Goal: Task Accomplishment & Management: Use online tool/utility

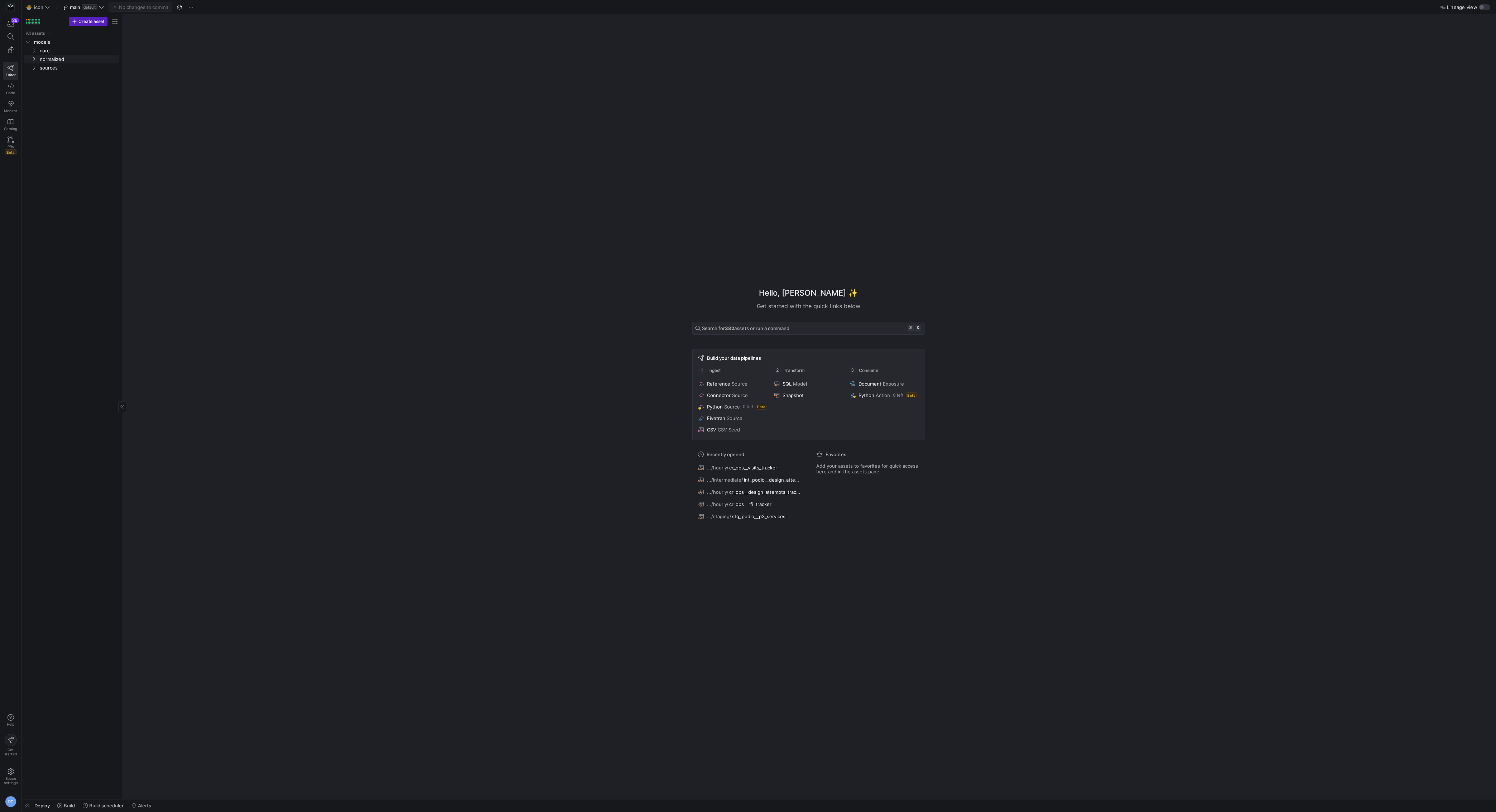
click at [65, 55] on link "normalized" at bounding box center [71, 59] width 95 height 9
click at [67, 48] on span "core" at bounding box center [70, 50] width 61 height 8
click at [70, 68] on span "ops" at bounding box center [72, 68] width 55 height 8
click at [72, 77] on span "hourly" at bounding box center [76, 76] width 50 height 8
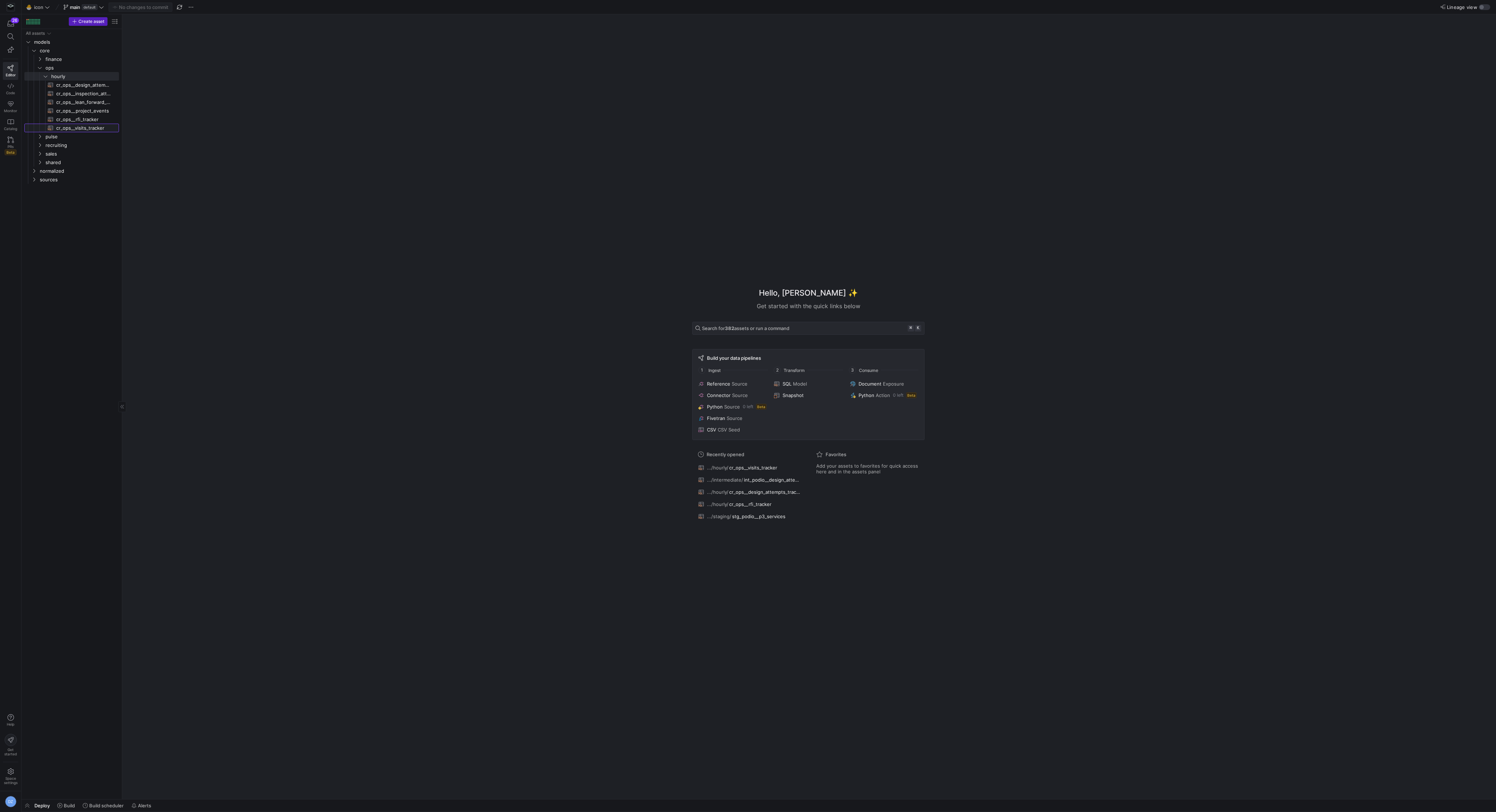
click at [97, 128] on span "cr_ops__visits_tracker​​​​​​​​​​" at bounding box center [84, 128] width 55 height 8
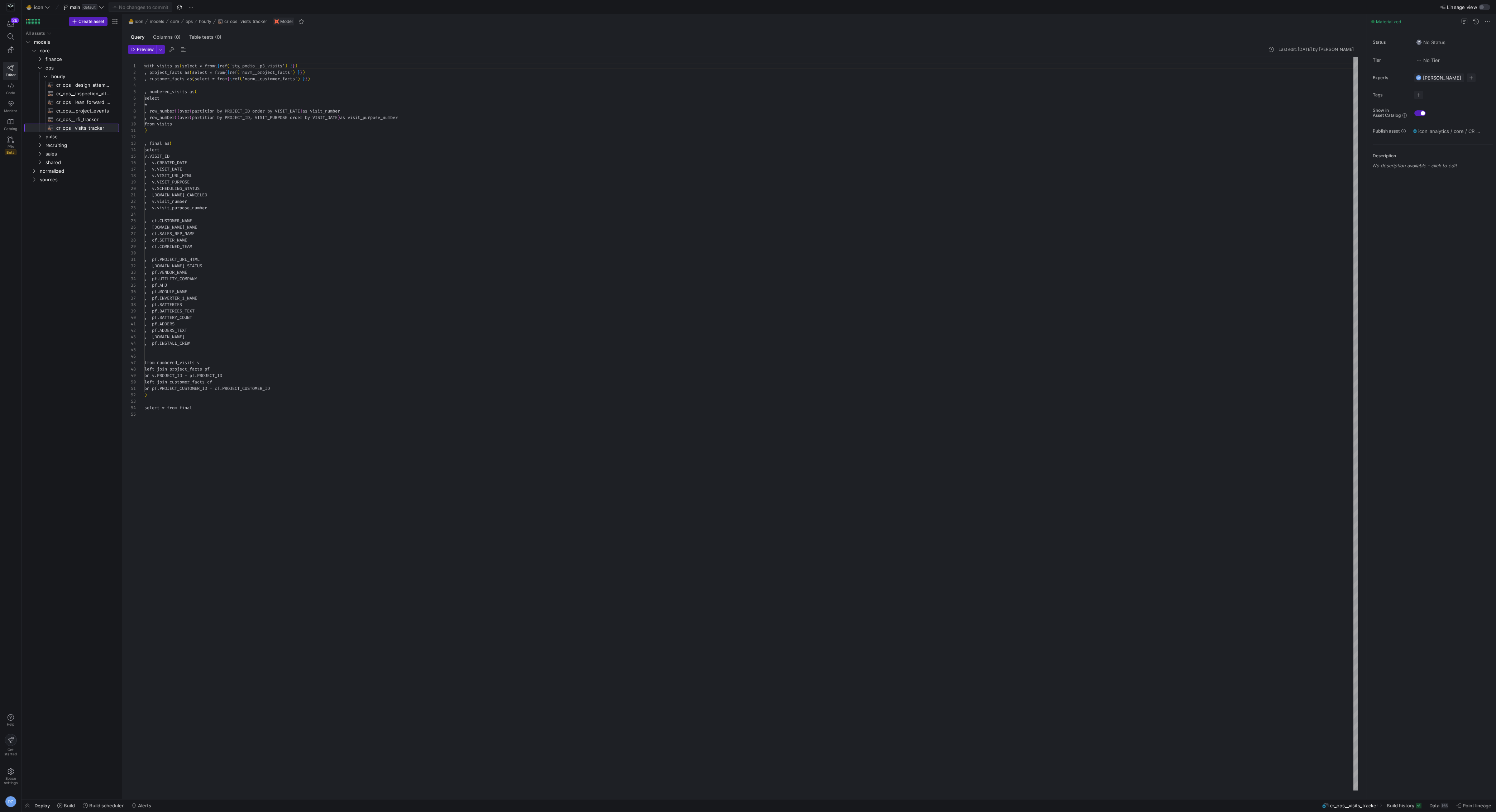
scroll to position [64, 0]
click at [419, 229] on div "with visits as ( select * from { { ref ( 'stg_podio__p3_visits' ) } } ) , proje…" at bounding box center [751, 424] width 1214 height 734
click at [352, 415] on div "with visits as ( select * from { { ref ( 'stg_podio__p3_visits' ) } } ) , proje…" at bounding box center [751, 424] width 1214 height 734
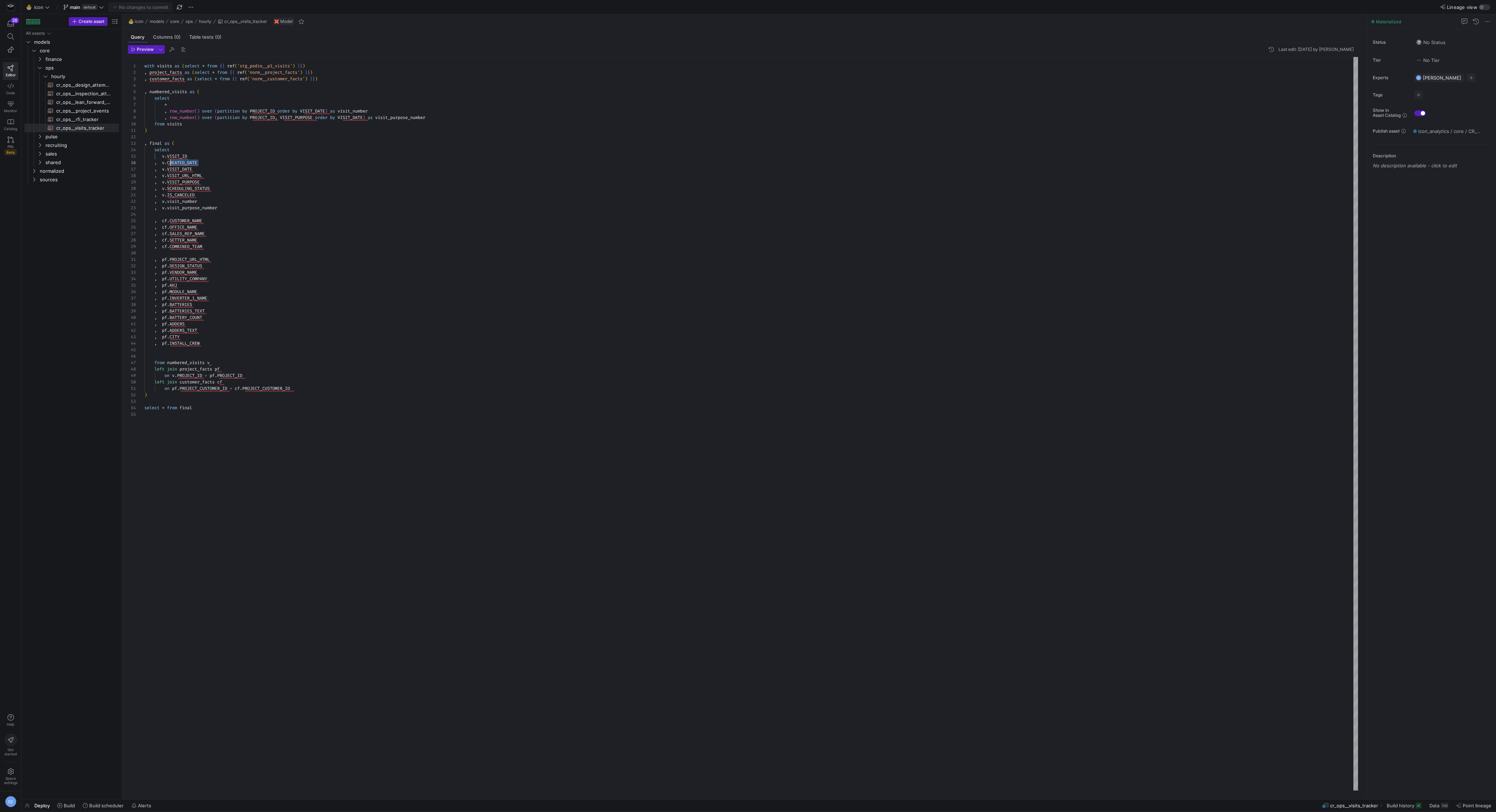
drag, startPoint x: 211, startPoint y: 163, endPoint x: 172, endPoint y: 163, distance: 39.0
click at [172, 163] on div "with visits as ( select * from { { ref ( 'stg_podio__p3_visits' ) } } ) , proje…" at bounding box center [751, 424] width 1214 height 734
drag, startPoint x: 208, startPoint y: 344, endPoint x: 154, endPoint y: 337, distance: 54.5
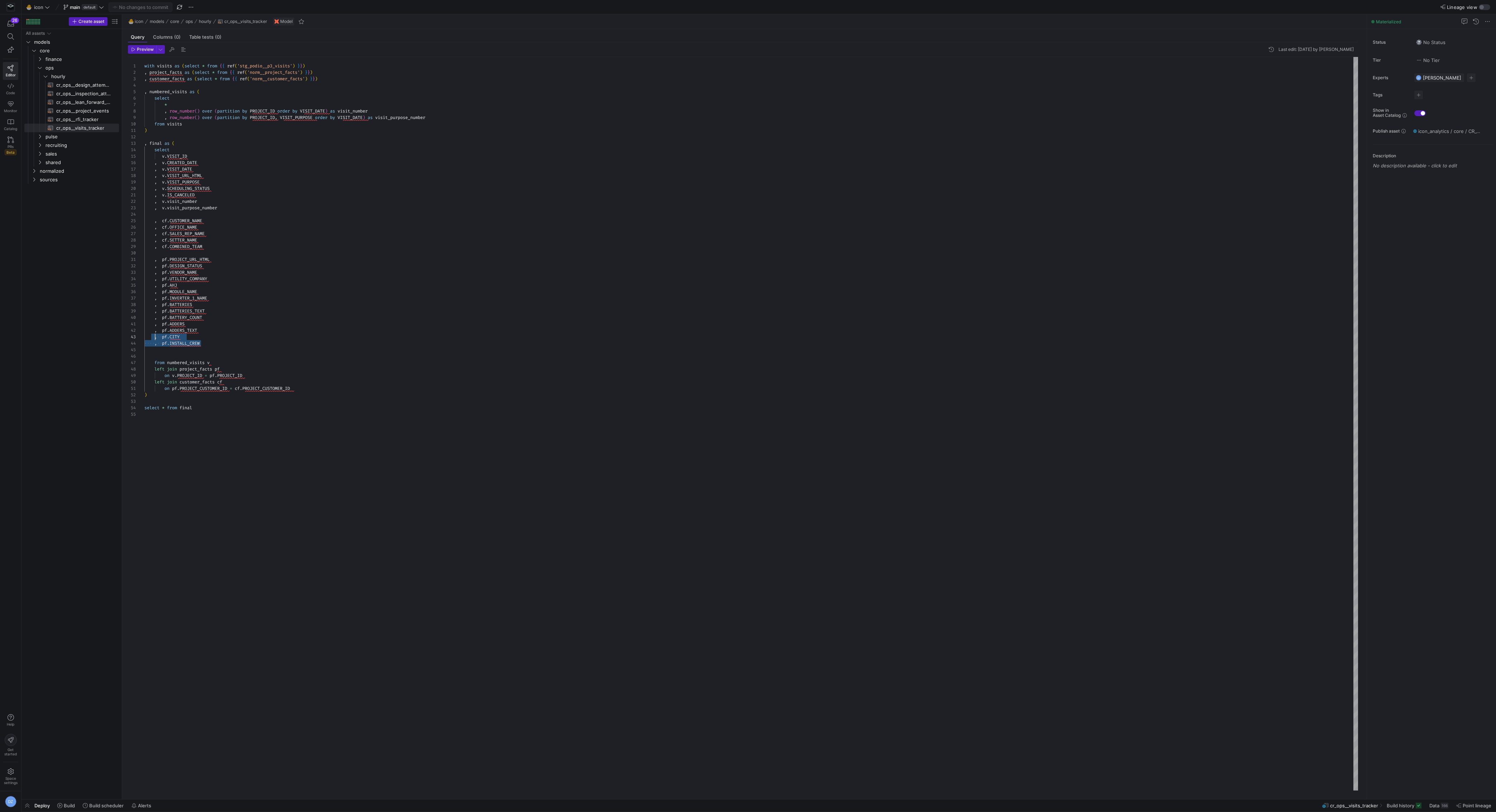
click at [154, 337] on div "with visits as ( select * from { { ref ( 'stg_podio__p3_visits' ) } } ) , proje…" at bounding box center [751, 424] width 1214 height 734
drag, startPoint x: 190, startPoint y: 155, endPoint x: 162, endPoint y: 152, distance: 28.2
click at [162, 152] on div "with visits as ( select * from { { ref ( 'stg_podio__p3_visits' ) } } ) , proje…" at bounding box center [751, 424] width 1214 height 734
click at [274, 225] on div "with visits as ( select * from { { ref ( 'stg_podio__p3_visits' ) } } ) , proje…" at bounding box center [751, 424] width 1214 height 734
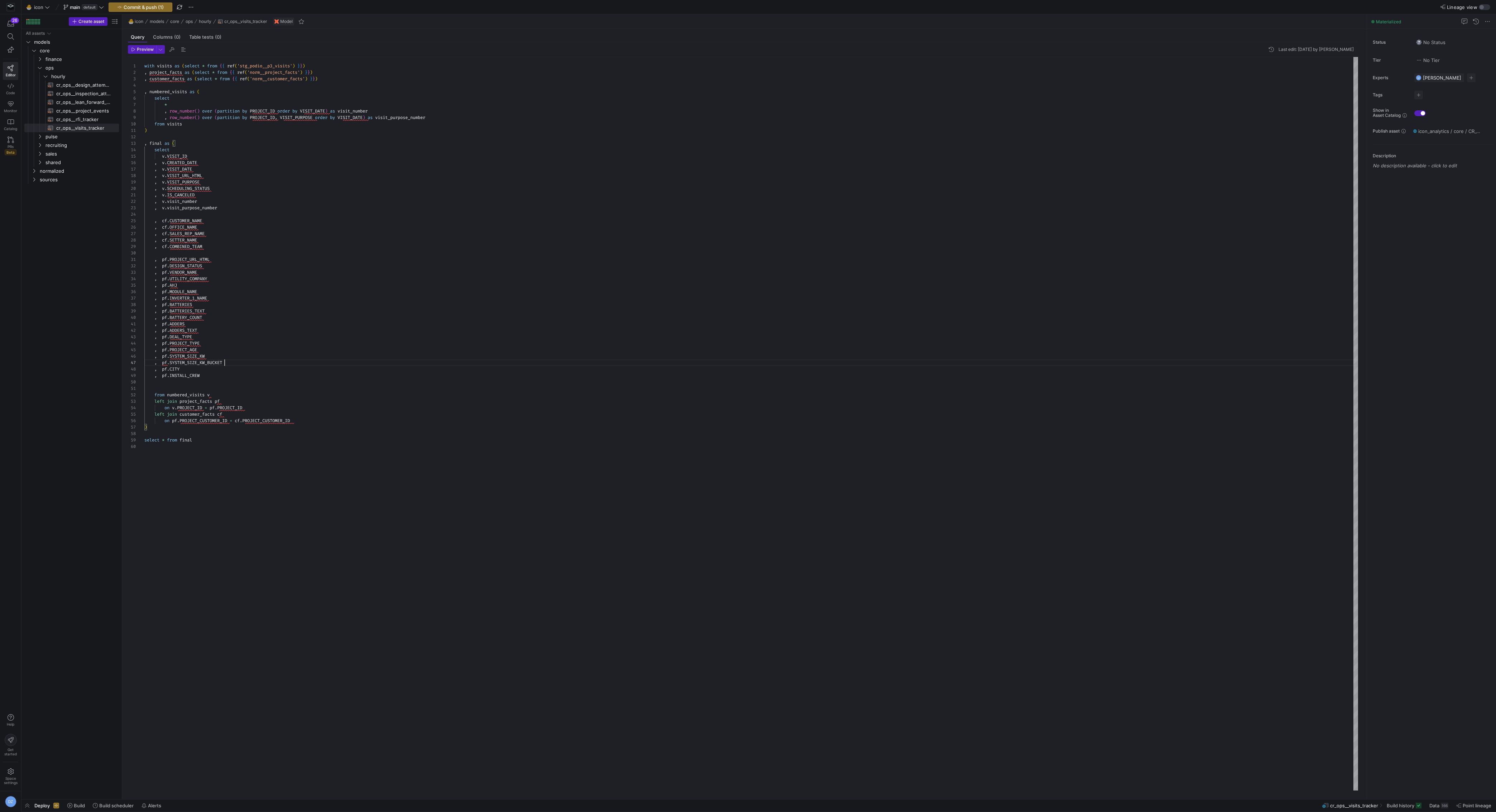
scroll to position [38, 79]
type textarea ", pf.ADDERS , pf.ADDERS_TEXT , [DOMAIN_NAME]_TYPE , pf.PROJECT_TYPE , pf.PROJEC…"
type textarea "p"
type textarea "from numbered_visits v left join project_facts pf on v.PROJECT_ID = pf.PROJECT_…"
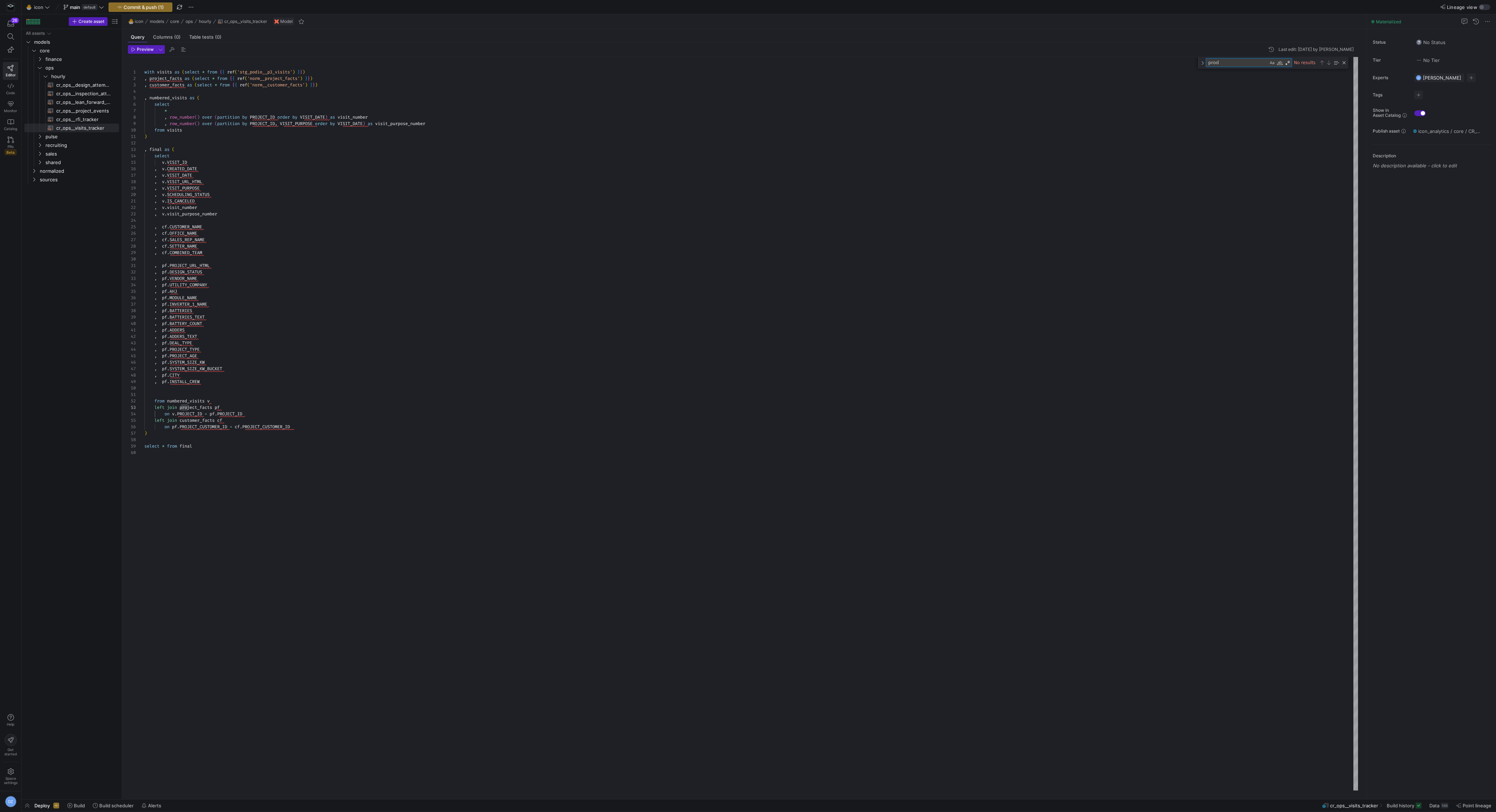
type textarea "prod"
click at [211, 354] on div "with visits as ( select * from { { ref ( 'stg_podio__p3_visits' ) } } ) , proje…" at bounding box center [751, 424] width 1214 height 734
click at [236, 191] on div "with visits as ( select * from { { ref ( 'stg_podio__p3_visits' ) } } ) , proje…" at bounding box center [751, 424] width 1214 height 734
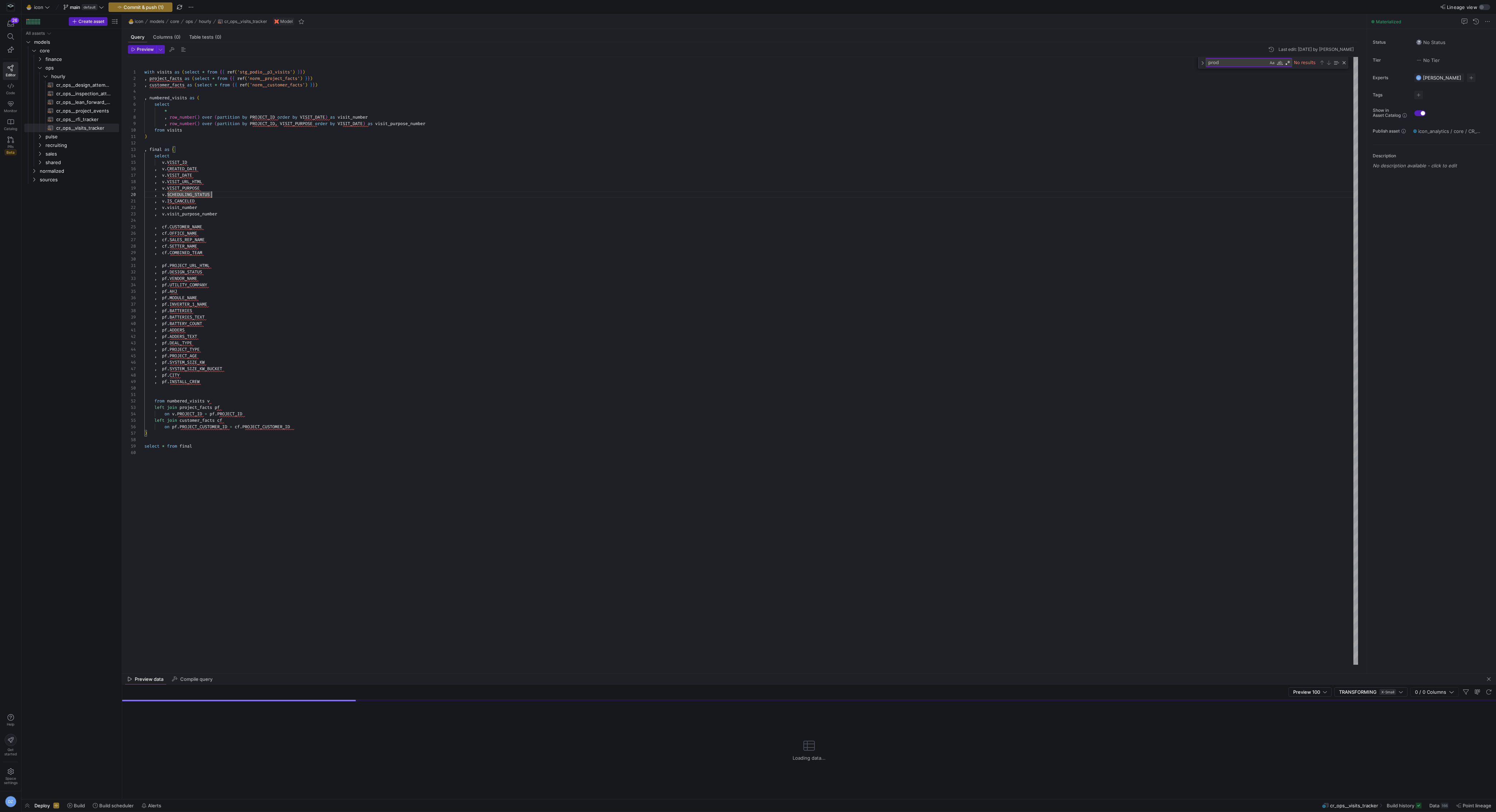
click at [343, 279] on div "with visits as ( select * from { { ref ( 'stg_podio__p3_visits' ) } } ) , proje…" at bounding box center [751, 361] width 1214 height 608
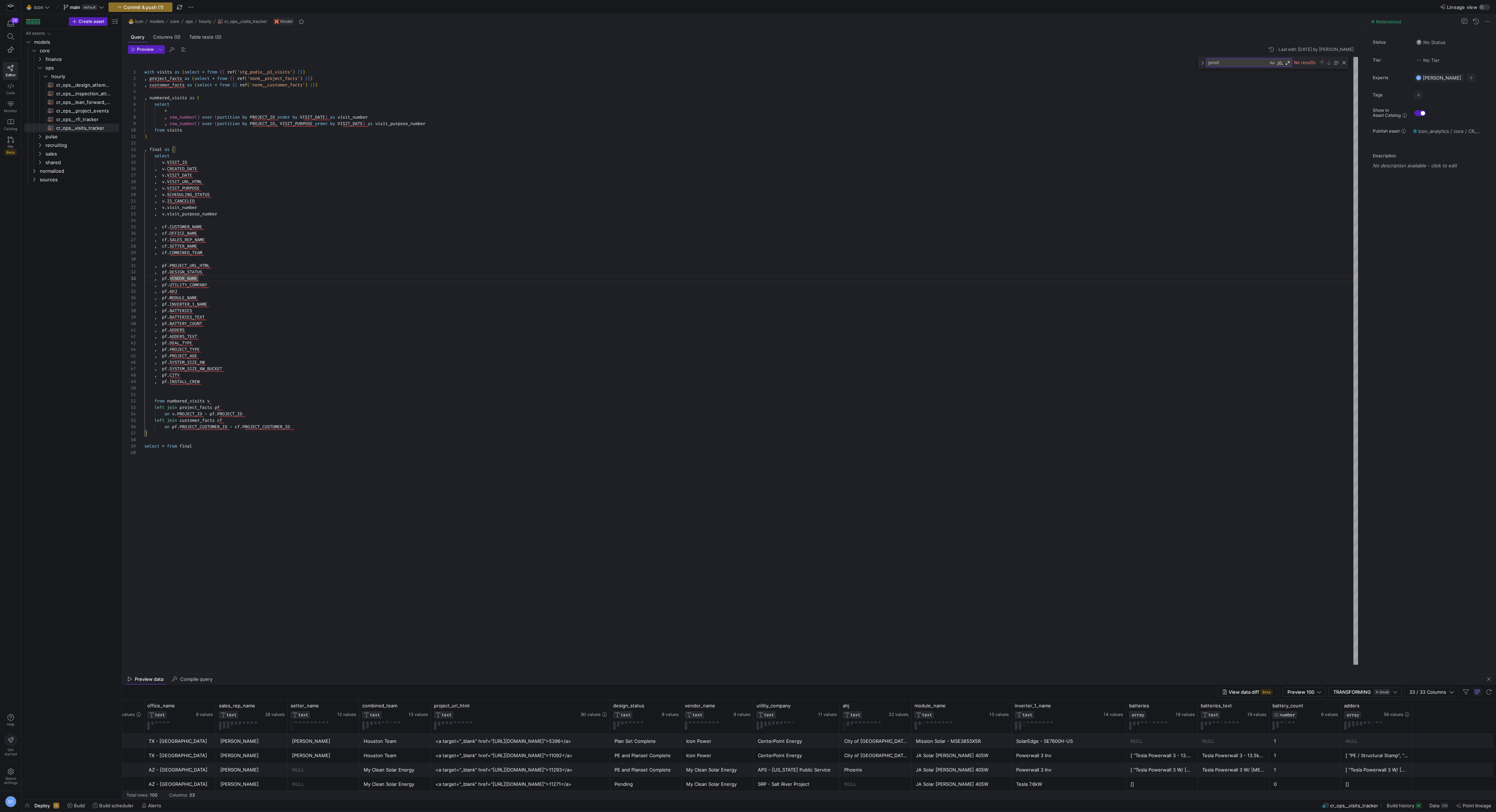
scroll to position [0, 977]
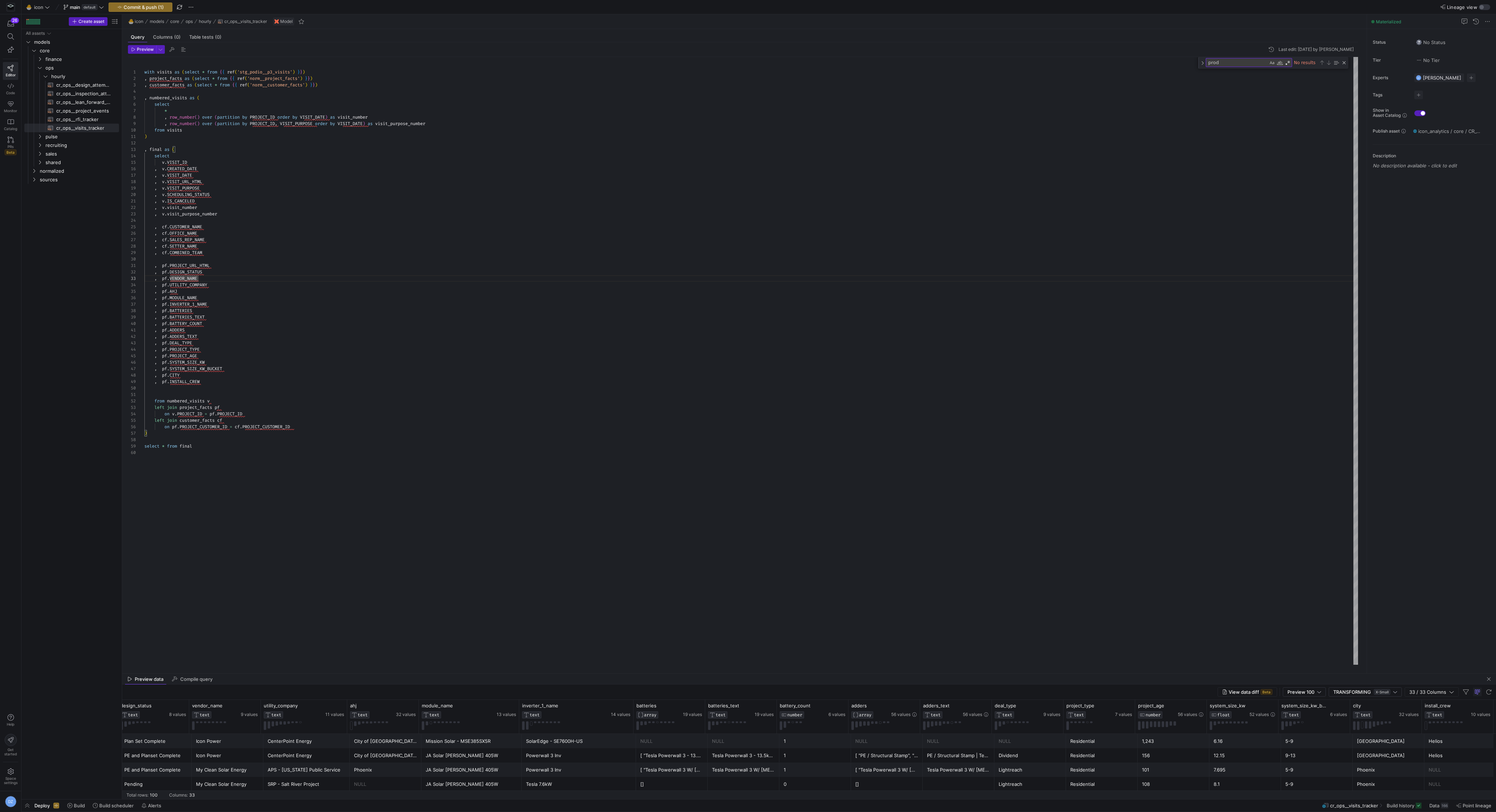
click at [357, 357] on div "with visits as ( select * from { { ref ( 'stg_podio__p3_visits' ) } } ) , proje…" at bounding box center [751, 361] width 1214 height 608
click at [348, 398] on div "with visits as ( select * from { { ref ( 'stg_podio__p3_visits' ) } } ) , proje…" at bounding box center [751, 361] width 1214 height 608
click at [348, 387] on div "with visits as ( select * from { { ref ( 'stg_podio__p3_visits' ) } } ) , proje…" at bounding box center [751, 361] width 1214 height 608
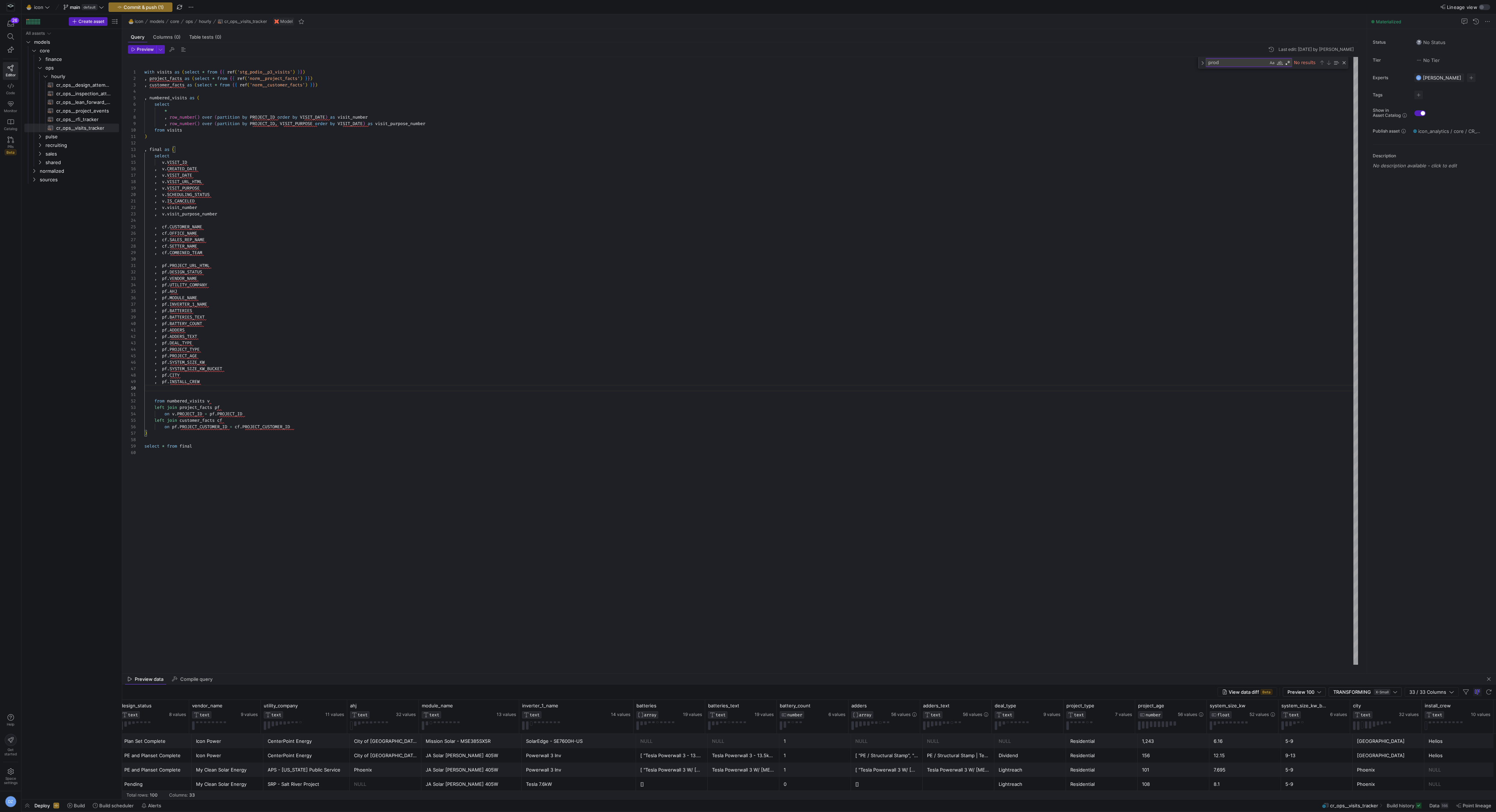
type textarea ", [DOMAIN_NAME]_CANCELED , v.visit_number , v.visit_purpose_number , cf.CUSTOME…"
click at [366, 209] on div "with visits as ( select * from { { ref ( 'stg_podio__p3_visits' ) } } ) , proje…" at bounding box center [751, 361] width 1214 height 608
click at [369, 216] on div "with visits as ( select * from { { ref ( 'stg_podio__p3_visits' ) } } ) , proje…" at bounding box center [751, 361] width 1214 height 608
click at [369, 219] on div "with visits as ( select * from { { ref ( 'stg_podio__p3_visits' ) } } ) , proje…" at bounding box center [751, 361] width 1214 height 608
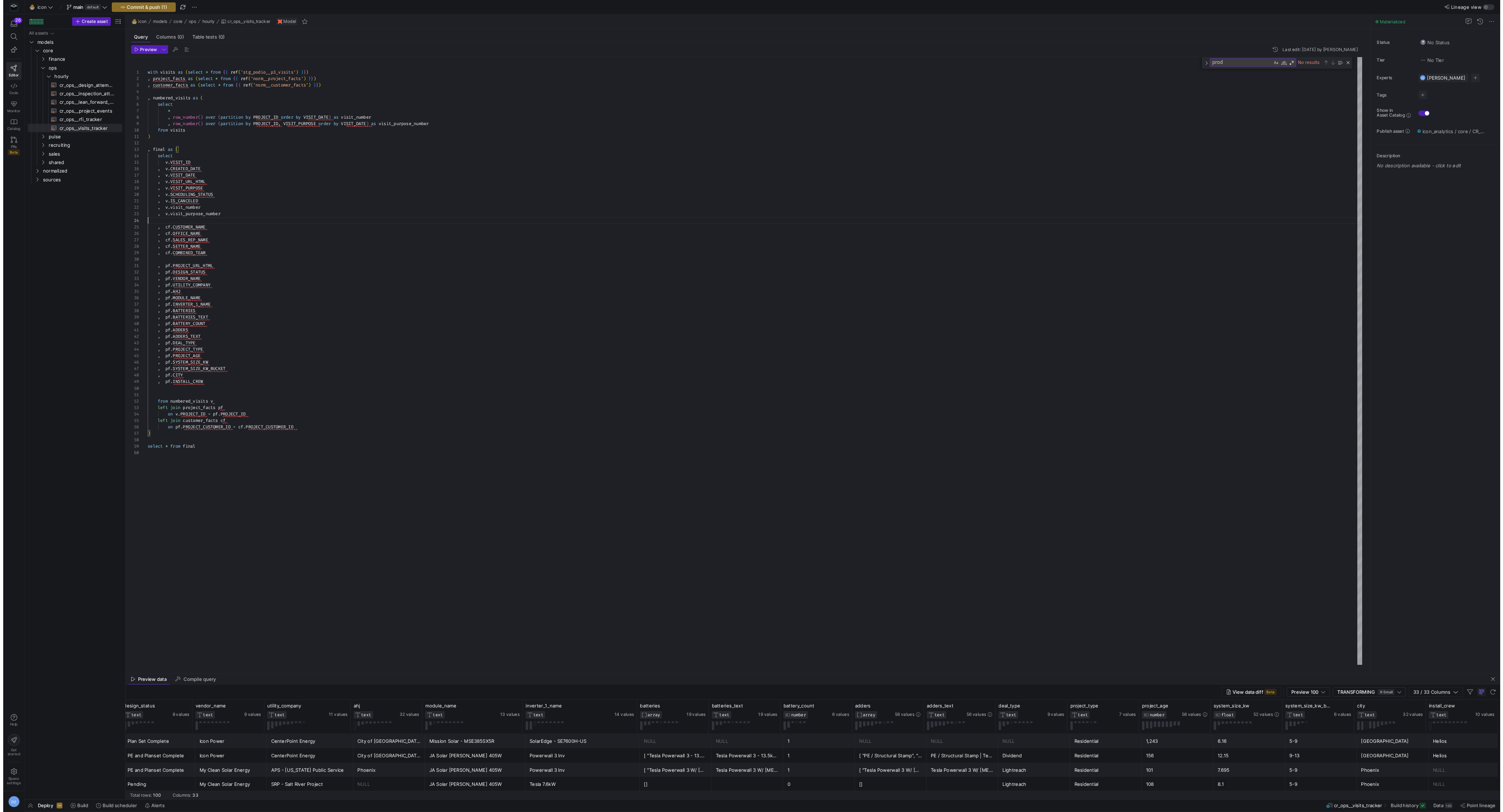
scroll to position [22, 0]
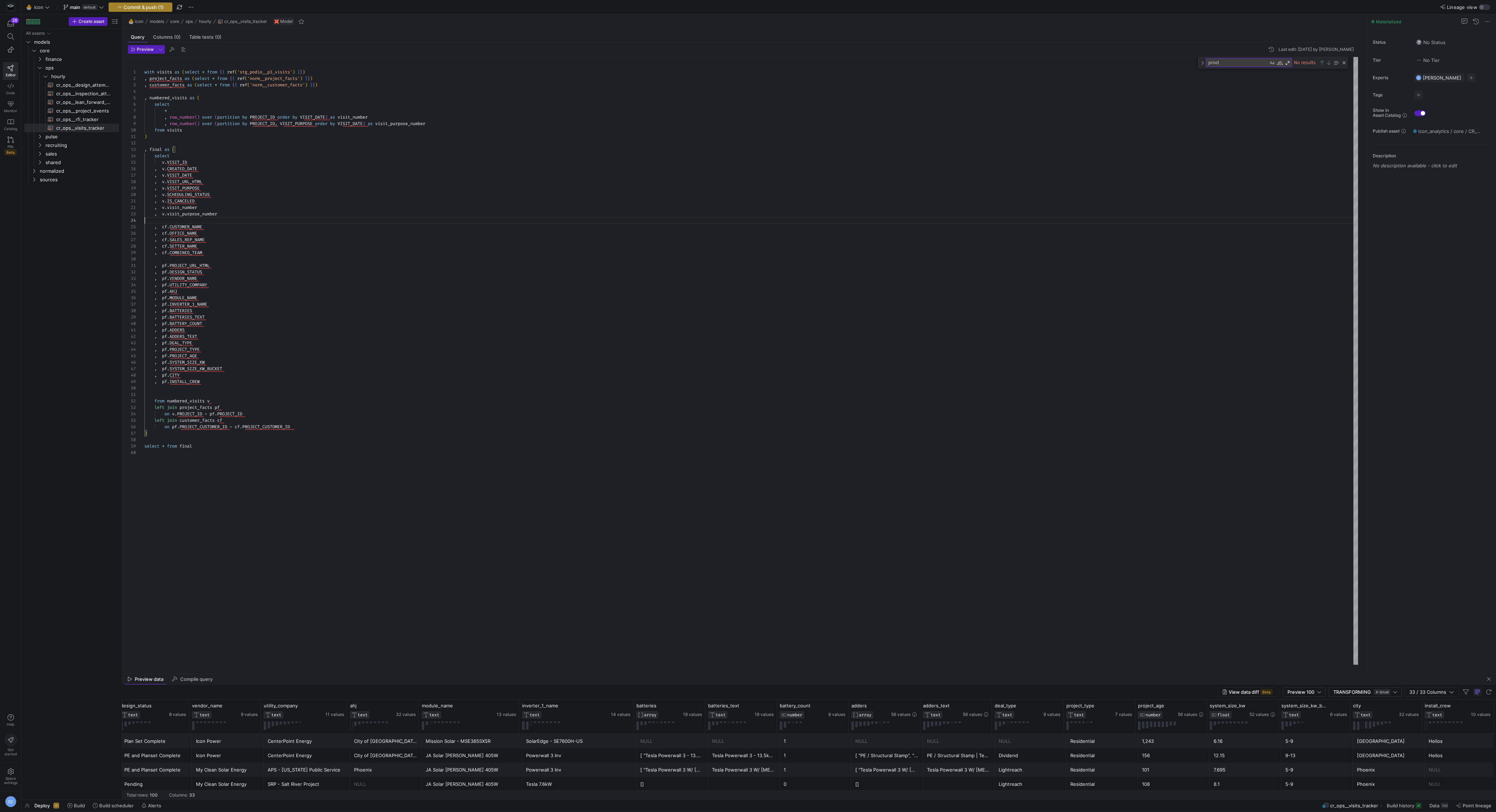
click at [158, 5] on span "Commit & push (1)" at bounding box center [144, 7] width 40 height 6
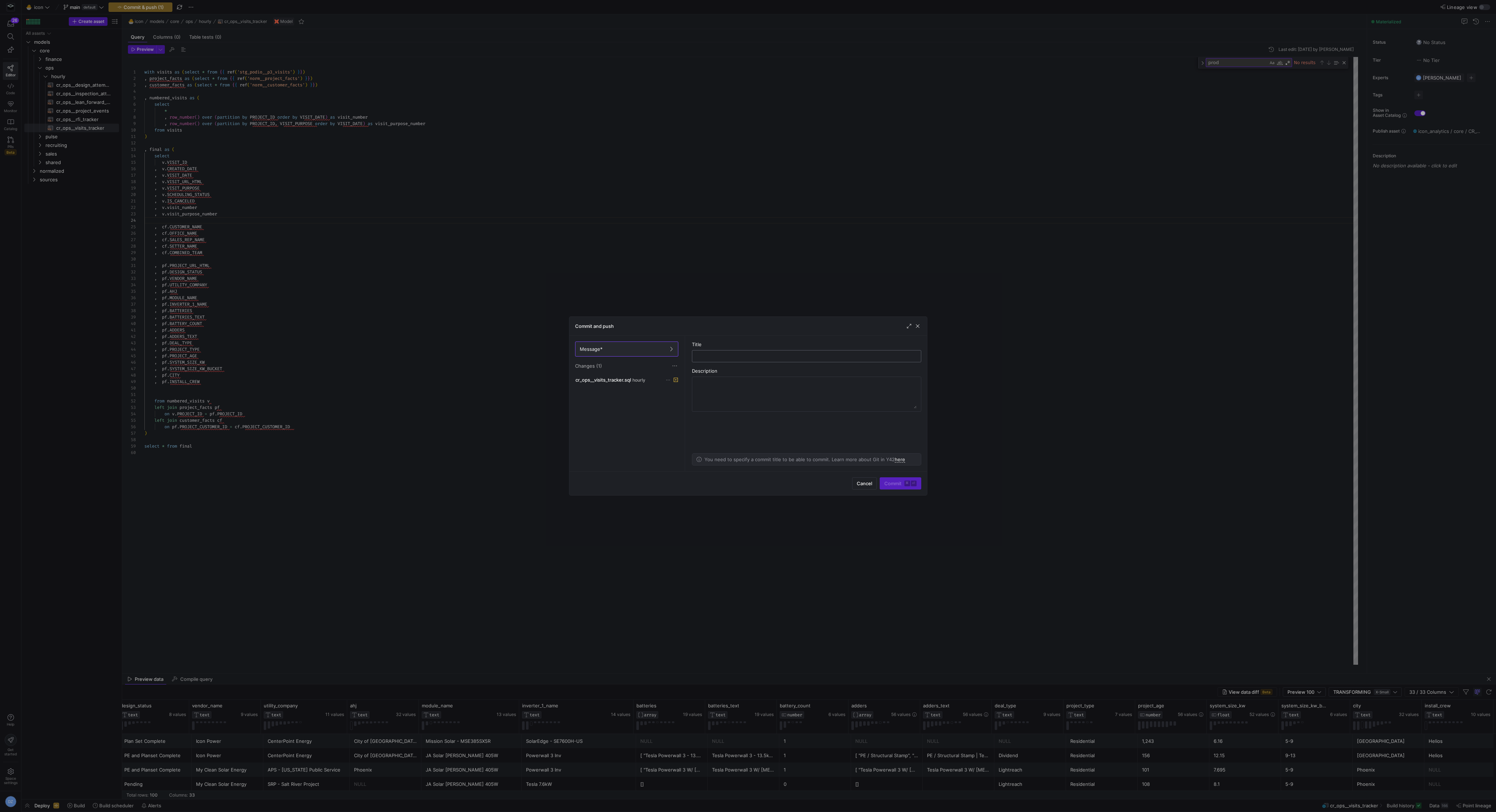
click at [745, 352] on div at bounding box center [807, 356] width 217 height 12
click at [745, 354] on input "text" at bounding box center [807, 356] width 217 height 6
type input "updated visits tracker"
click at [888, 484] on span "Commit ⌘ ⏎" at bounding box center [901, 483] width 32 height 6
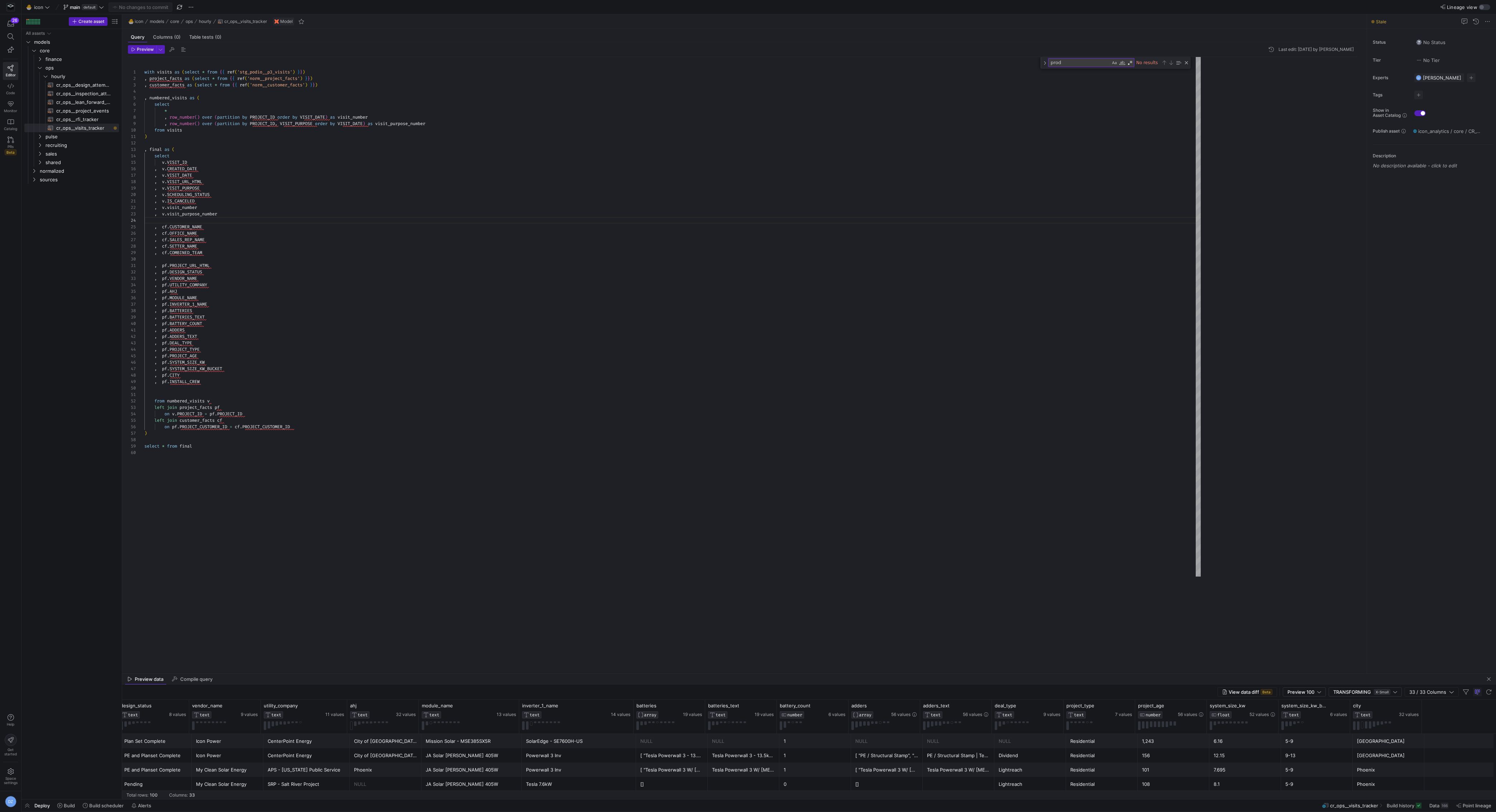
scroll to position [0, 1317]
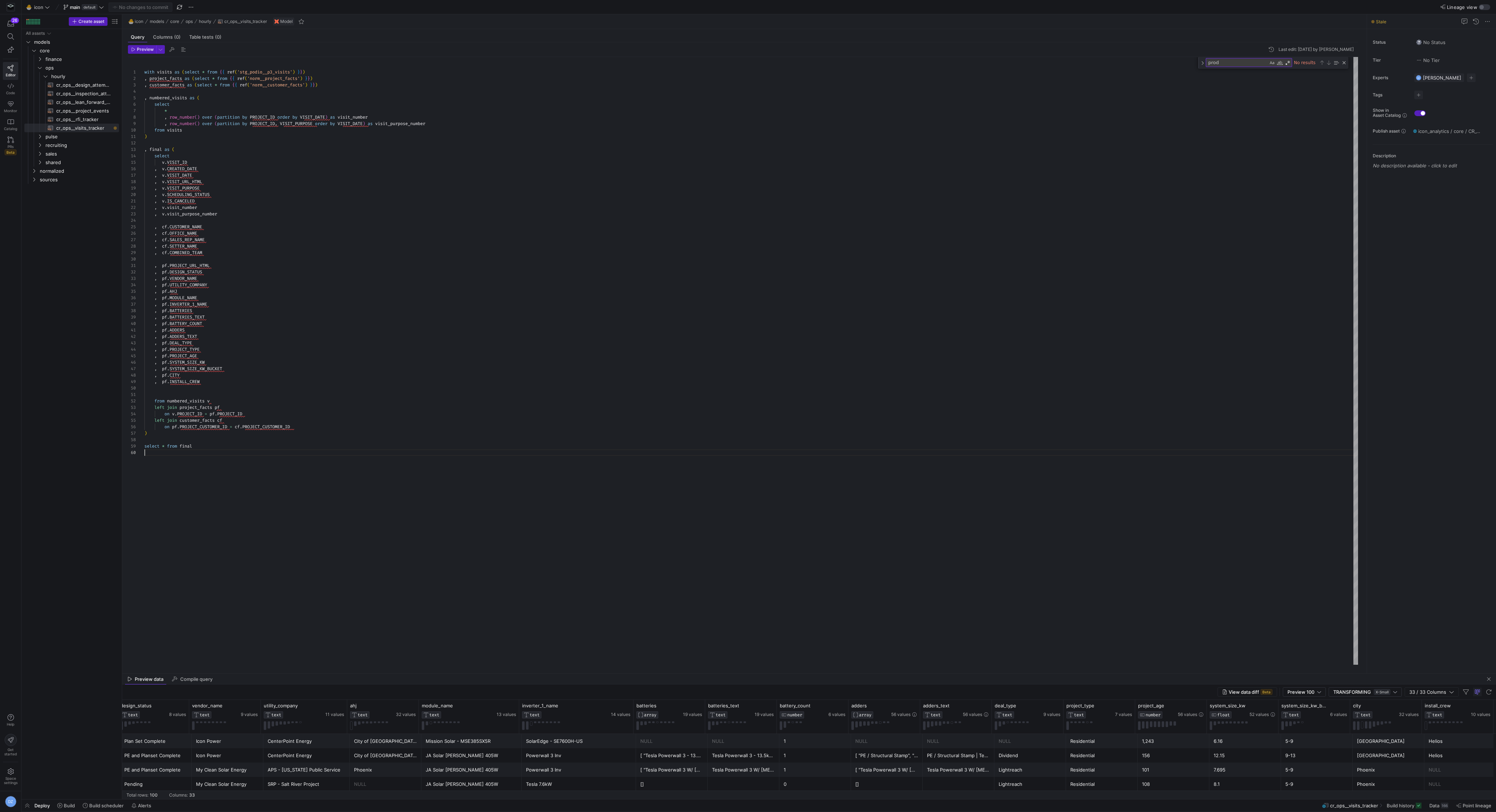
click at [352, 525] on div "with visits as ( select * from { { ref ( 'stg_podio__p3_visits' ) } } ) , proje…" at bounding box center [751, 361] width 1214 height 608
click at [384, 364] on div "with visits as ( select * from { { ref ( 'stg_podio__p3_visits' ) } } ) , proje…" at bounding box center [751, 361] width 1214 height 608
click at [69, 723] on span at bounding box center [66, 805] width 24 height 12
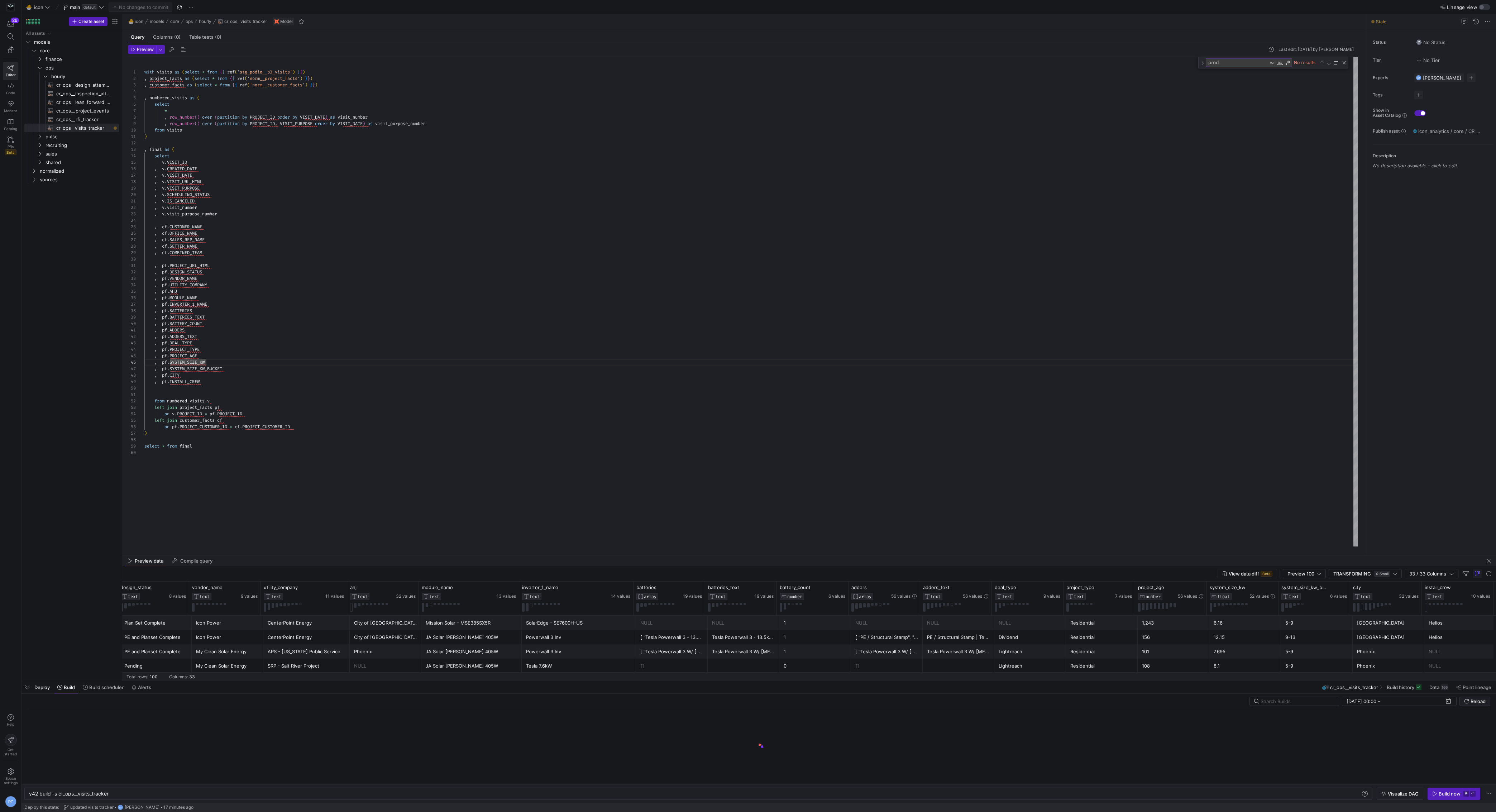
scroll to position [0, 80]
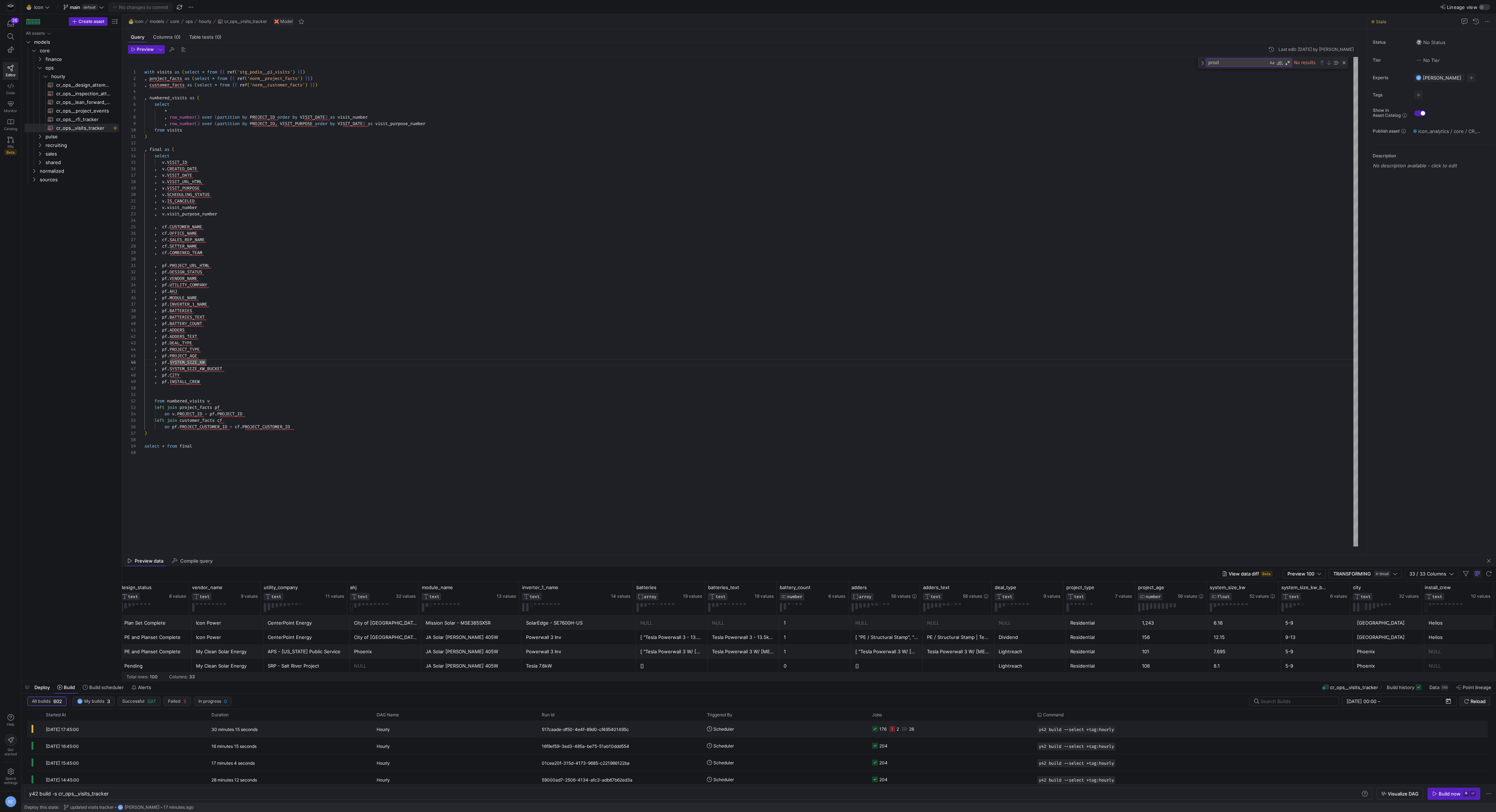
click at [965, 723] on y42-job-status-cell-renderer "176 2 26" at bounding box center [950, 728] width 157 height 15
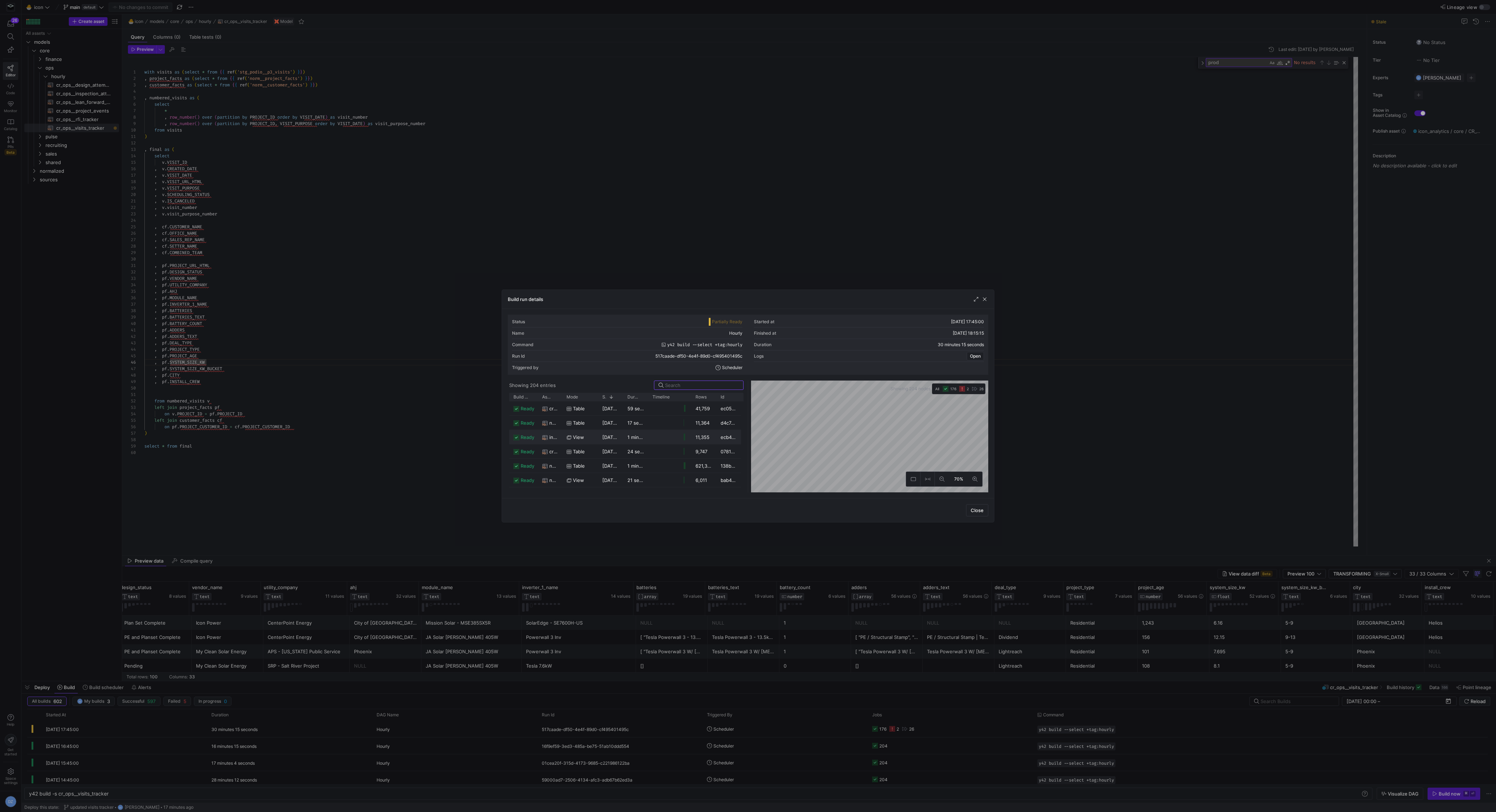
scroll to position [1969, 0]
drag, startPoint x: 561, startPoint y: 396, endPoint x: 677, endPoint y: 413, distance: 117.2
click at [677, 413] on div "Build status Asset Mode 1" at bounding box center [626, 442] width 234 height 100
click at [587, 395] on div "Asset" at bounding box center [605, 397] width 127 height 5
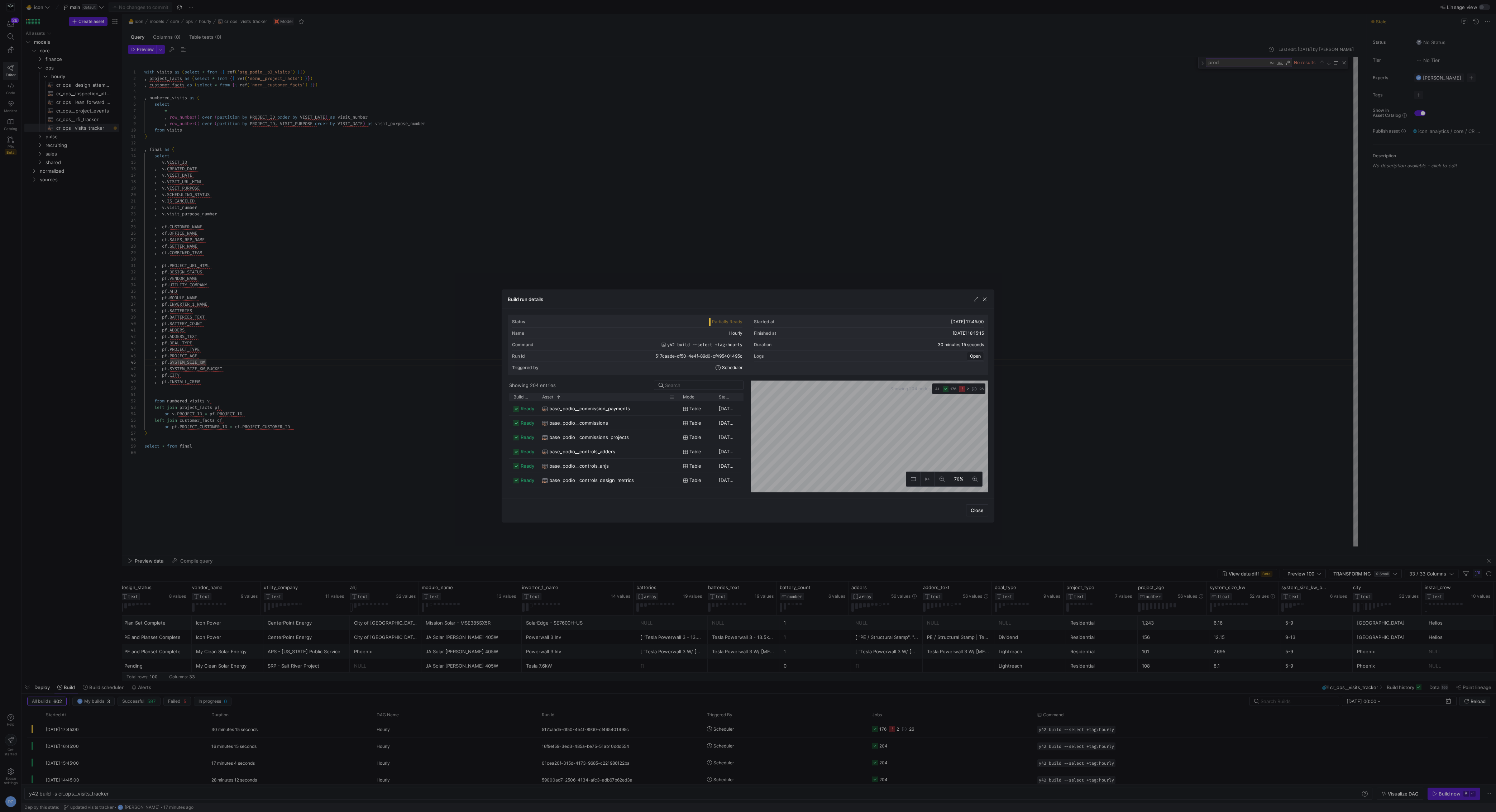
click at [580, 395] on div "Asset 1" at bounding box center [605, 397] width 127 height 5
click at [985, 300] on span "button" at bounding box center [985, 299] width 7 height 7
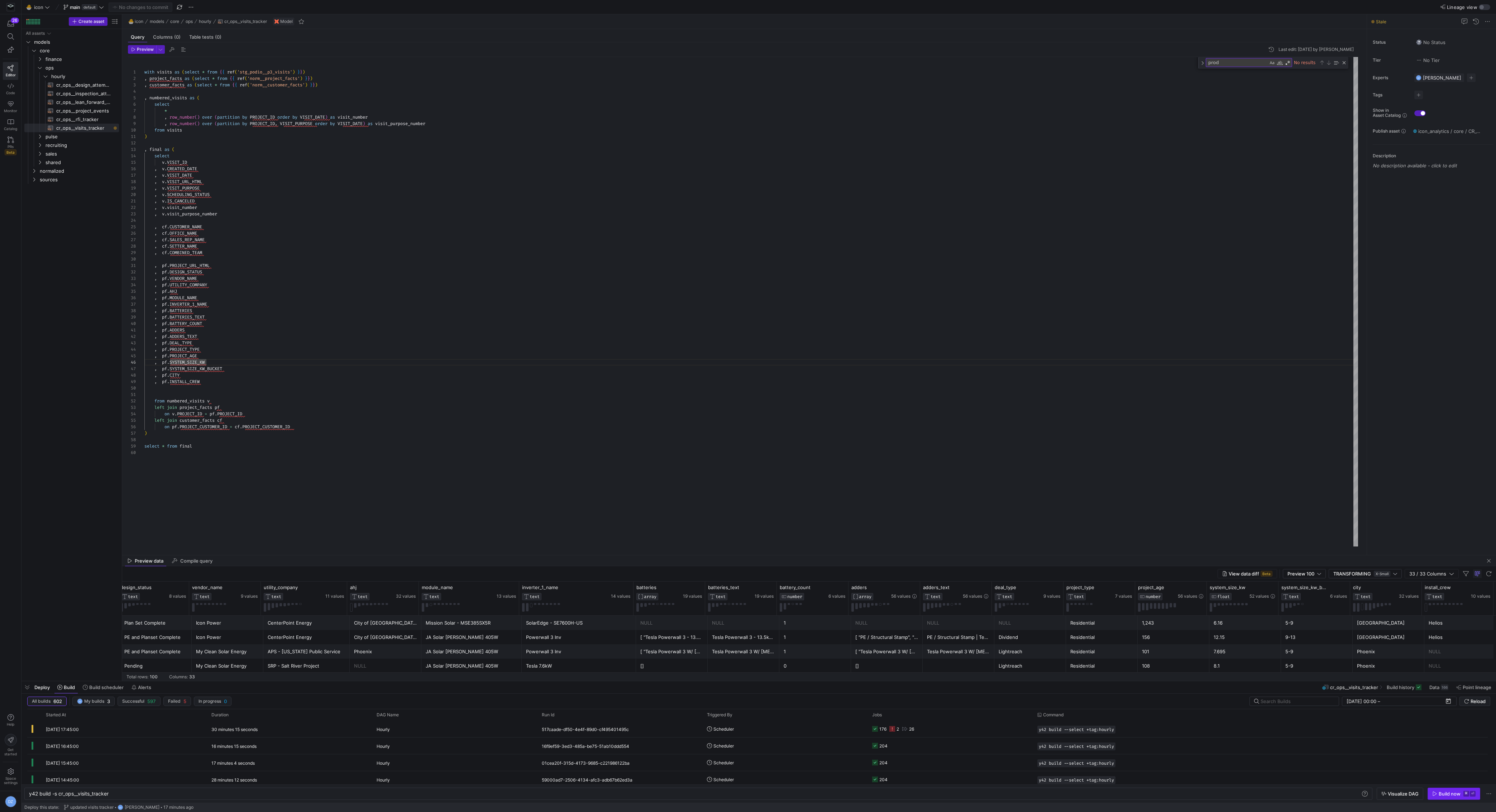
click at [1338, 723] on span "button" at bounding box center [1454, 793] width 52 height 12
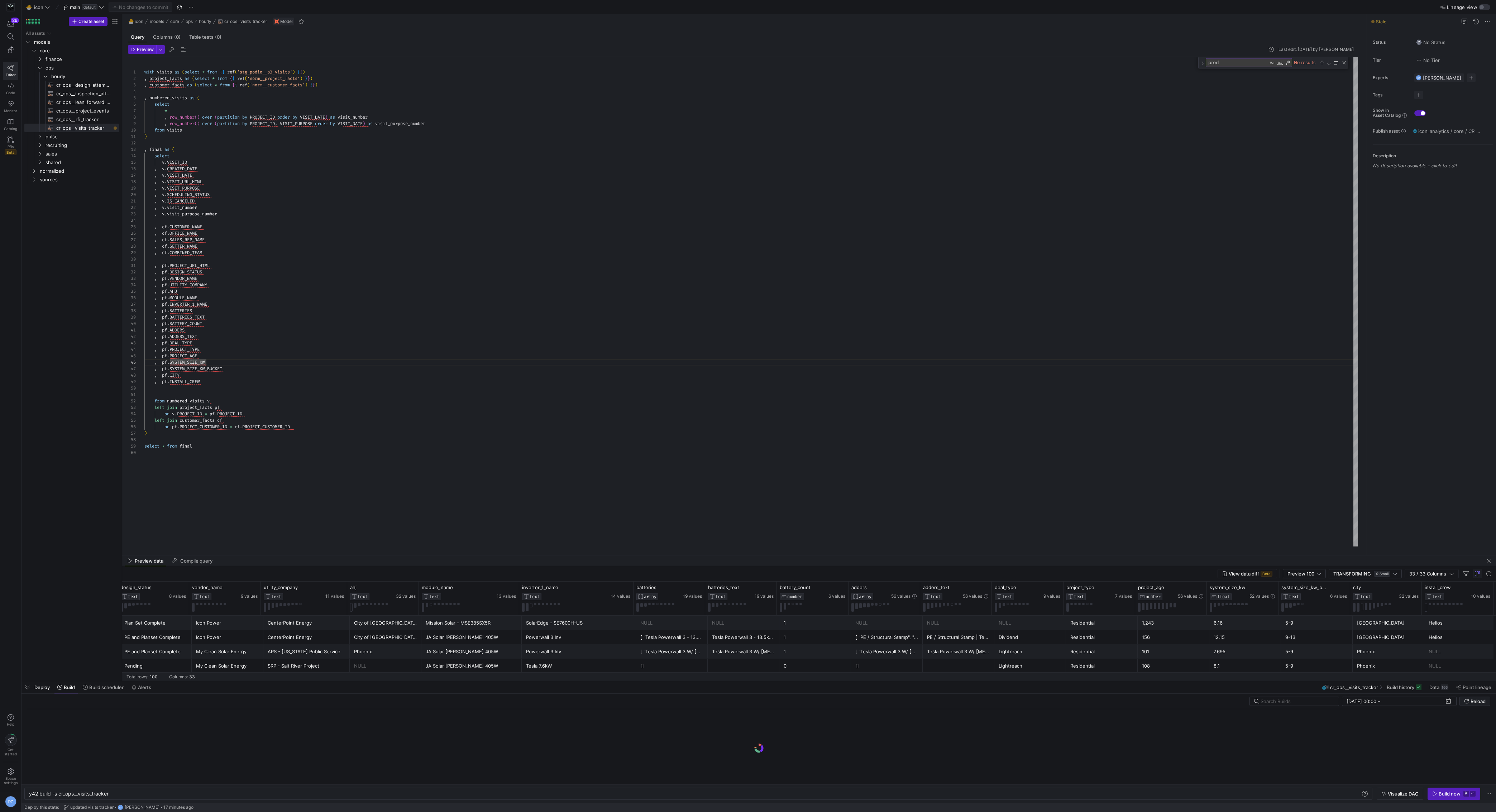
click at [914, 380] on div "with visits as ( select * from { { ref ( 'stg_podio__p3_visits' ) } } ) , proje…" at bounding box center [751, 302] width 1214 height 490
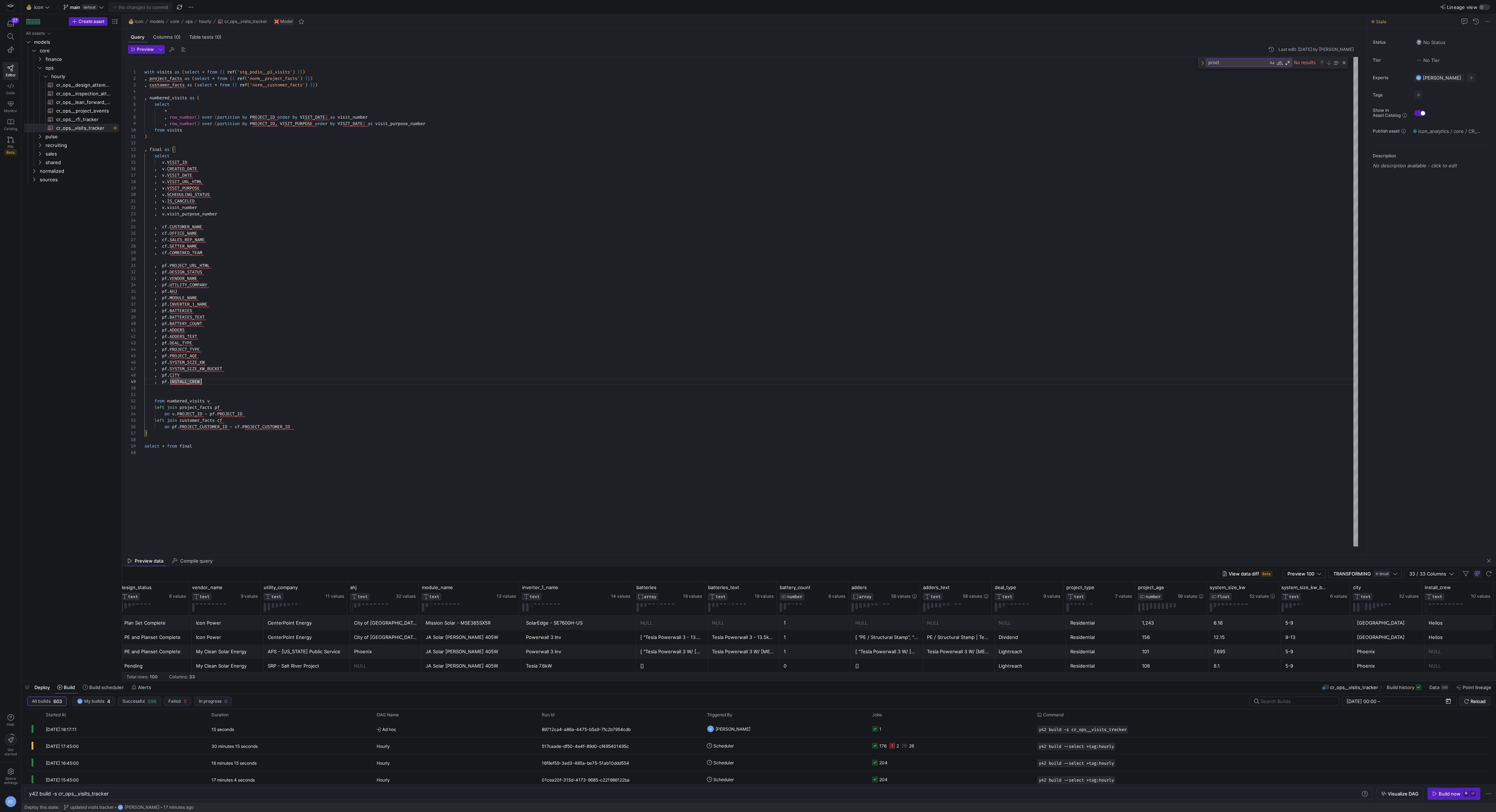
click at [484, 140] on div "with visits as ( select * from { { ref ( 'stg_podio__p3_visits' ) } } ) , proje…" at bounding box center [751, 302] width 1214 height 490
click at [217, 330] on div "with visits as ( select * from { { ref ( 'stg_podio__p3_visits' ) } } ) , proje…" at bounding box center [751, 302] width 1214 height 490
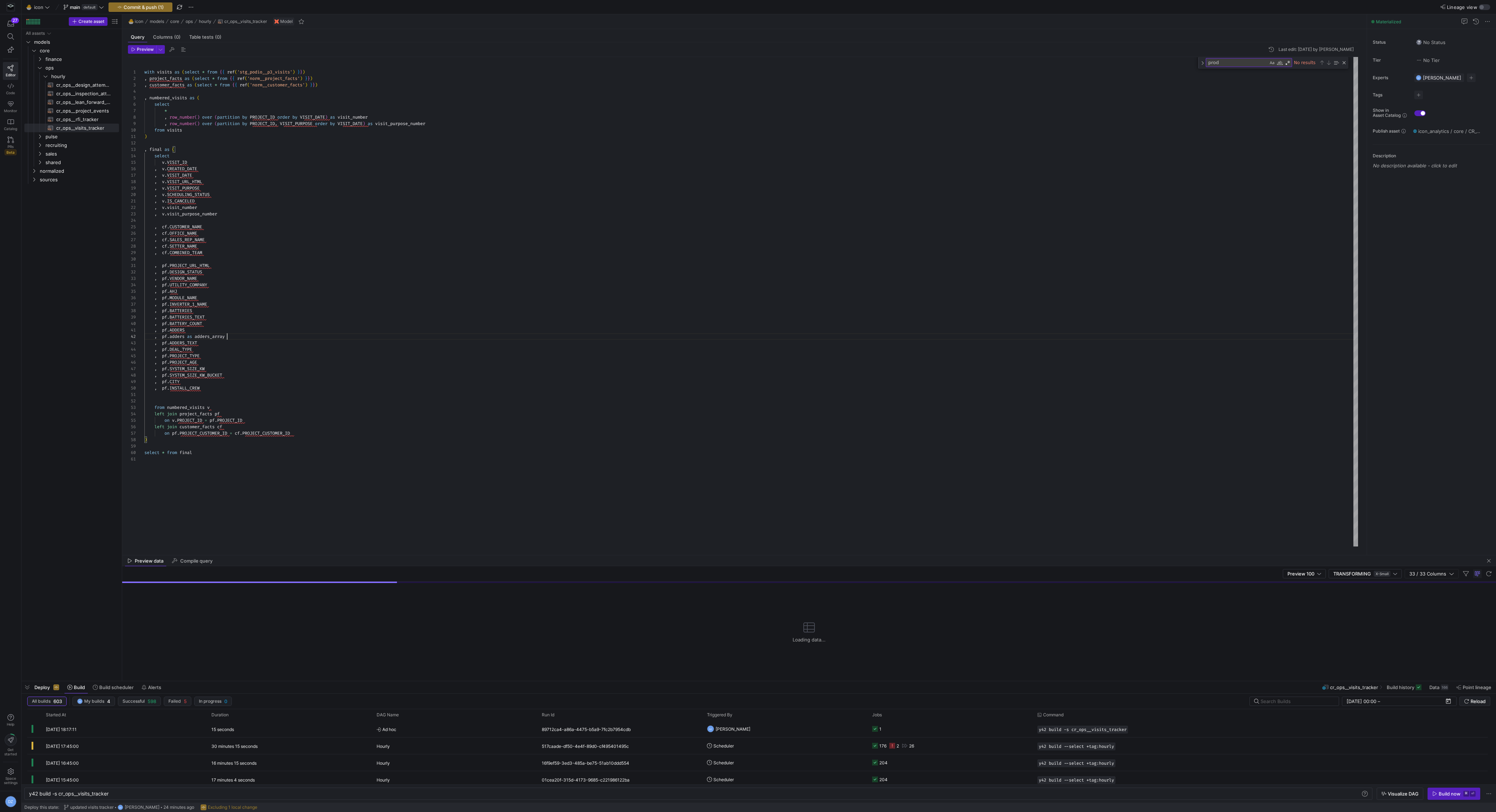
click at [403, 363] on div "with visits as ( select * from { { ref ( 'stg_podio__p3_visits' ) } } ) , proje…" at bounding box center [751, 302] width 1214 height 490
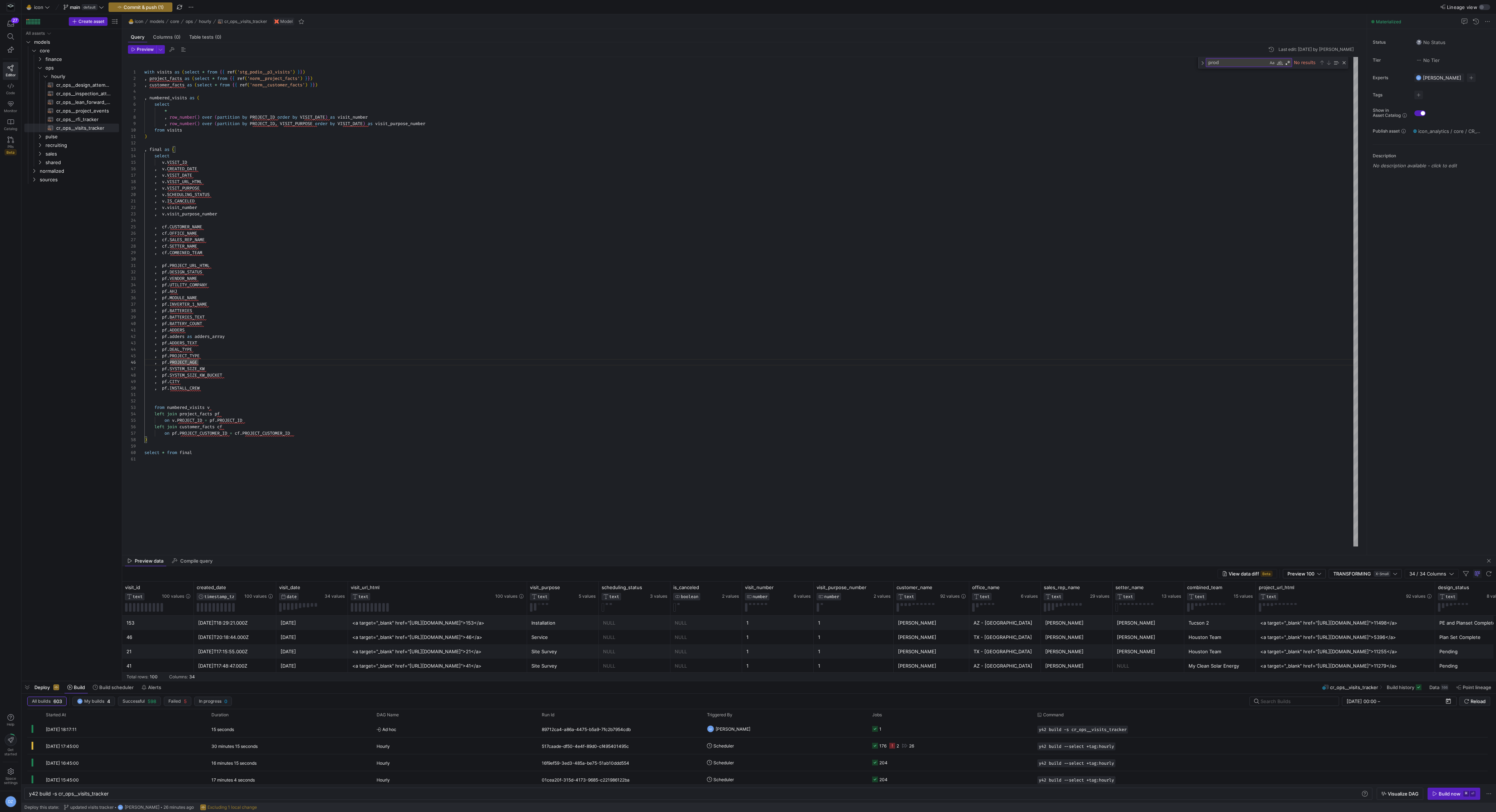
click at [403, 363] on div "with visits as ( select * from { { ref ( 'stg_podio__p3_visits' ) } } ) , proje…" at bounding box center [751, 302] width 1214 height 490
type textarea ", pf.ADDERS , pf.adders as adders_array , pf.ADDERS_TEXT , [DOMAIN_NAME]_TYPE ,…"
click at [156, 7] on span "Commit & push (1)" at bounding box center [144, 7] width 40 height 6
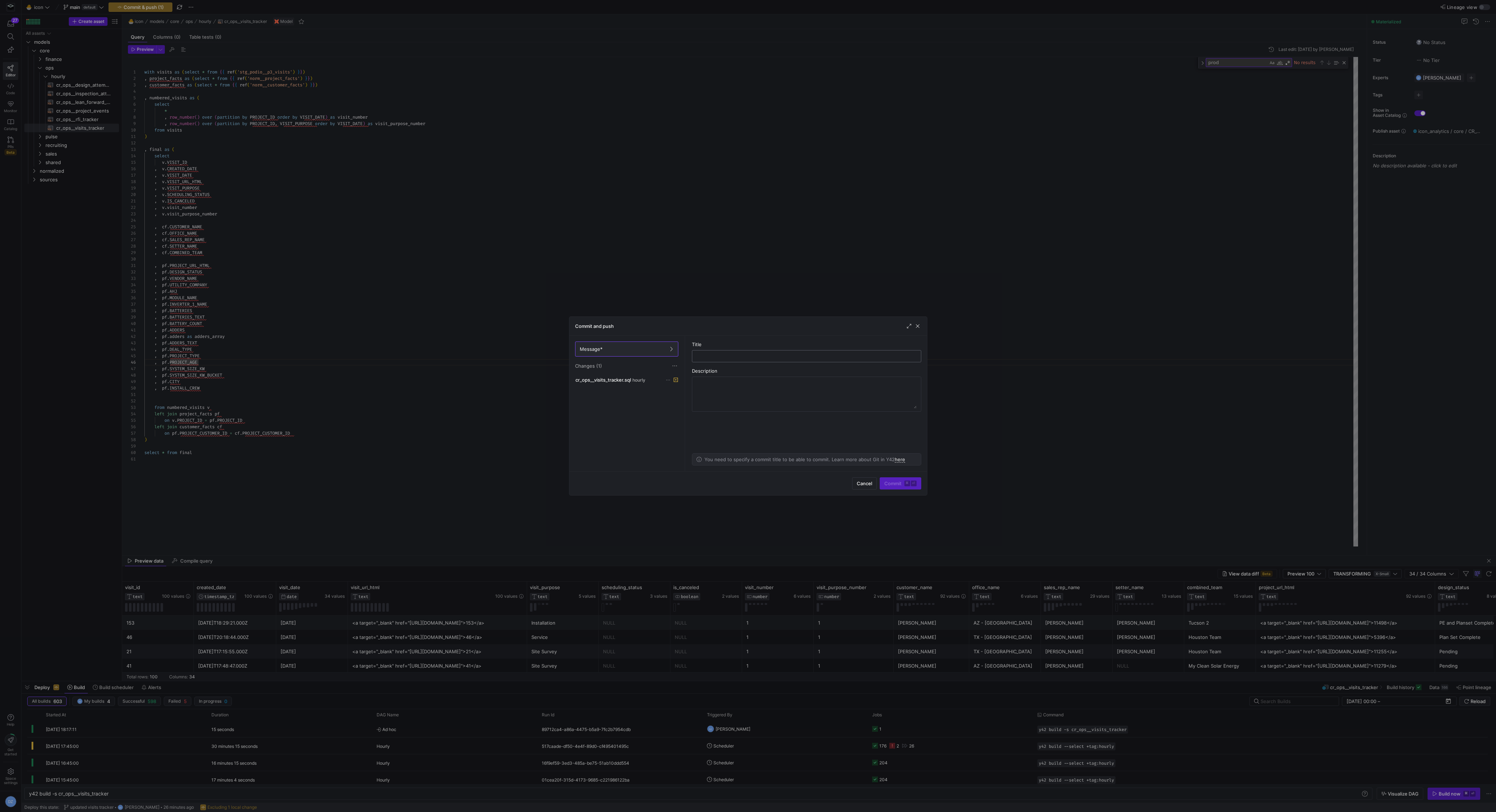
click at [712, 356] on input "text" at bounding box center [807, 356] width 217 height 6
type input "added alias for adders array"
click at [898, 482] on span "Commit ⌘ ⏎" at bounding box center [901, 483] width 32 height 6
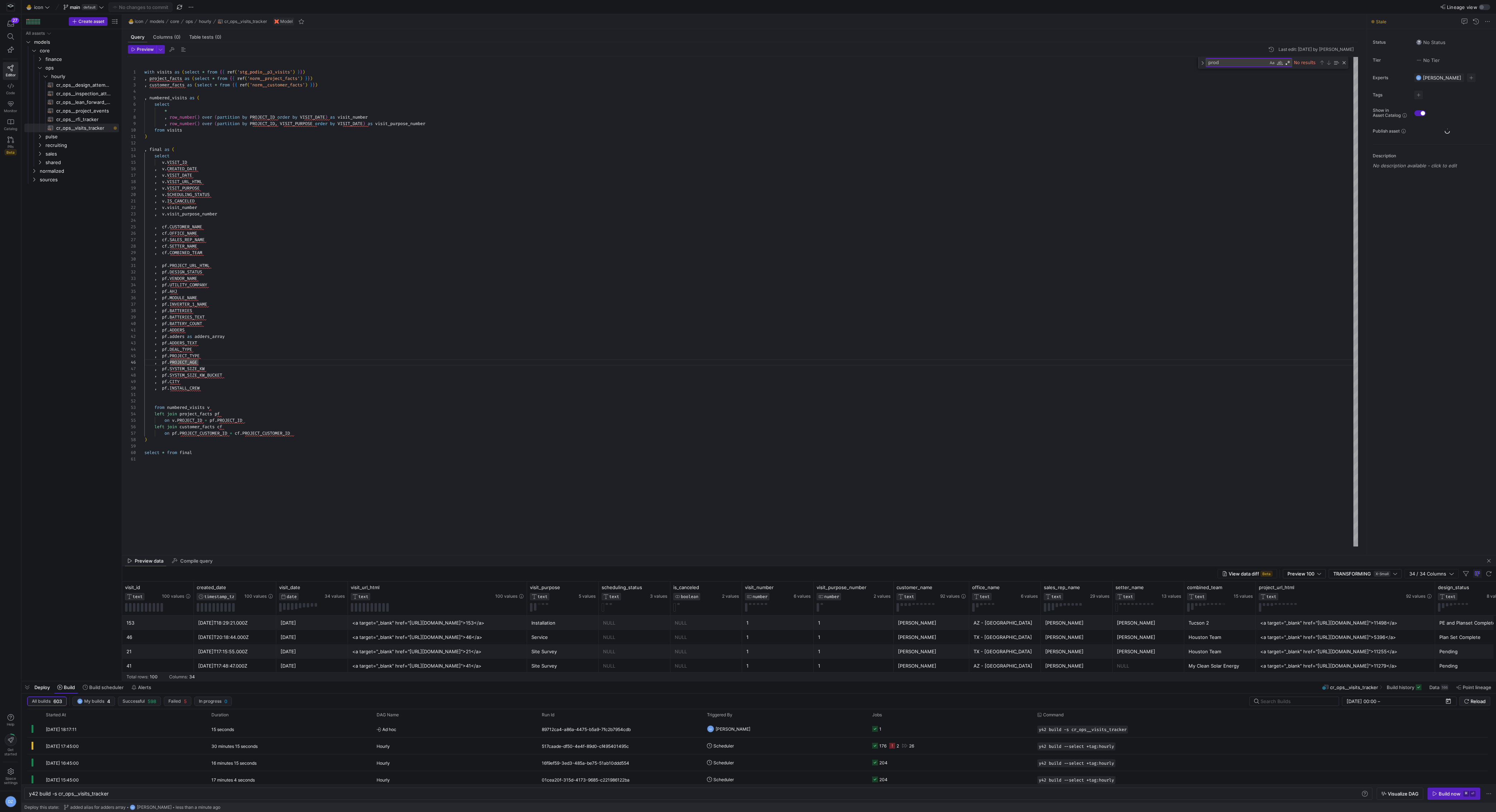
click at [643, 402] on div "with visits as ( select * from { { ref ( 'stg_podio__p3_visits' ) } } ) , proje…" at bounding box center [751, 302] width 1214 height 490
type textarea ", pf.ADDERS , pf.adders as adders_array , pf.ADDERS_TEXT , [DOMAIN_NAME]_TYPE ,…"
click at [669, 385] on div "with visits as ( select * from { { ref ( 'stg_podio__p3_visits' ) } } ) , proje…" at bounding box center [751, 302] width 1214 height 490
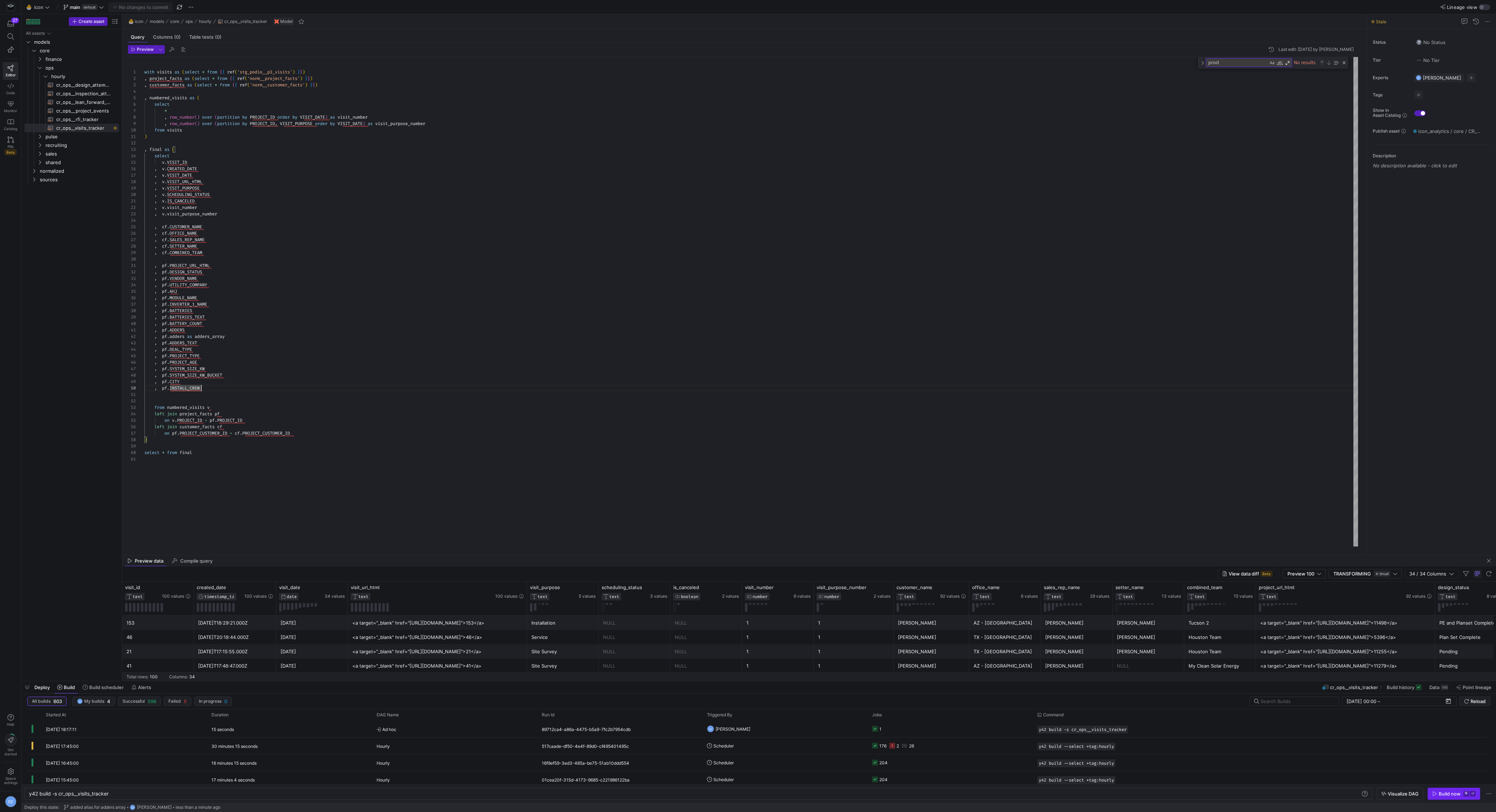
click at [1338, 723] on div "Build now" at bounding box center [1450, 793] width 22 height 6
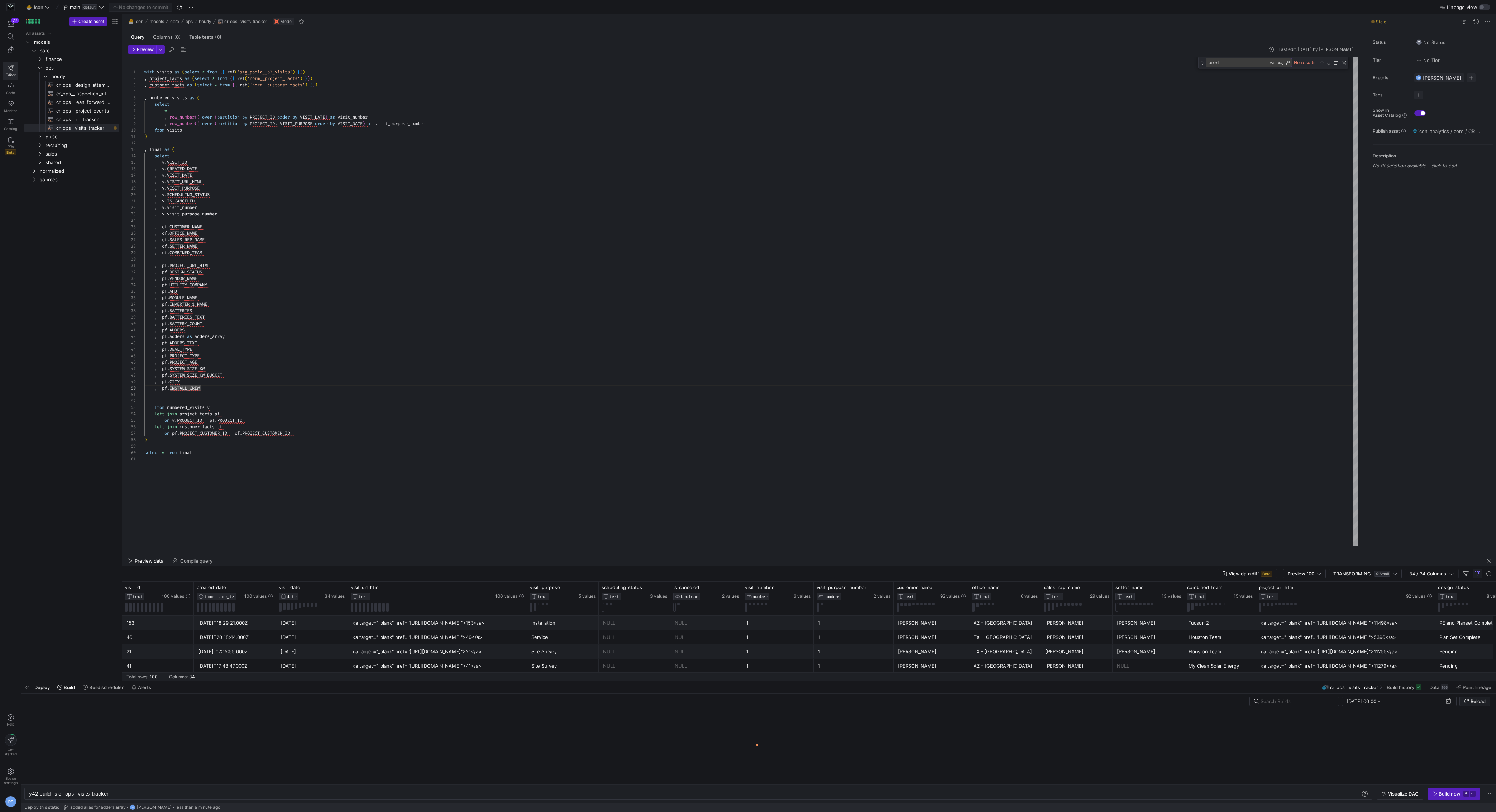
click at [896, 486] on div "with visits as ( select * from { { ref ( 'stg_podio__p3_visits' ) } } ) , proje…" at bounding box center [751, 302] width 1214 height 490
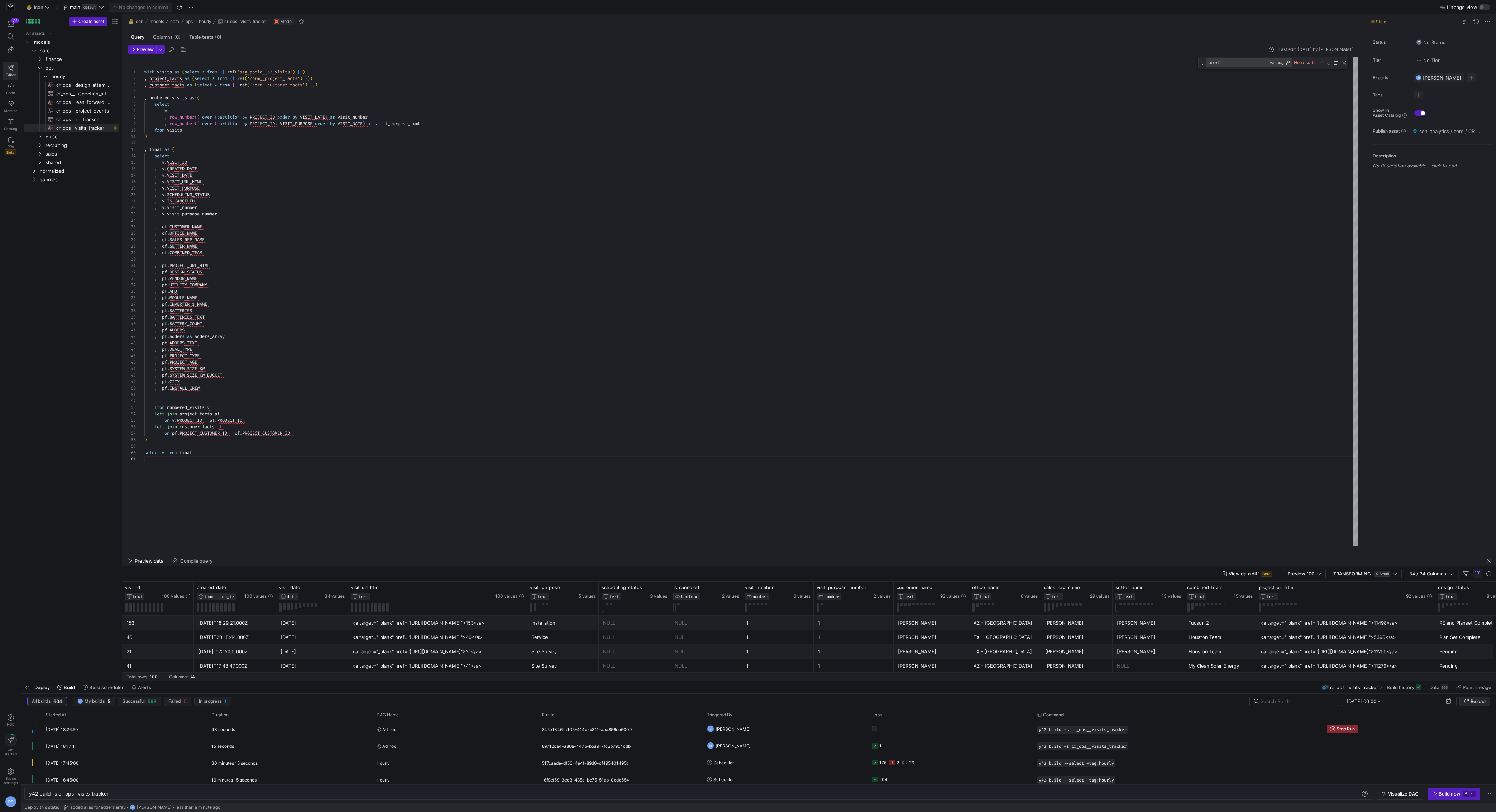
click at [1338, 701] on span "Reload" at bounding box center [1478, 701] width 15 height 6
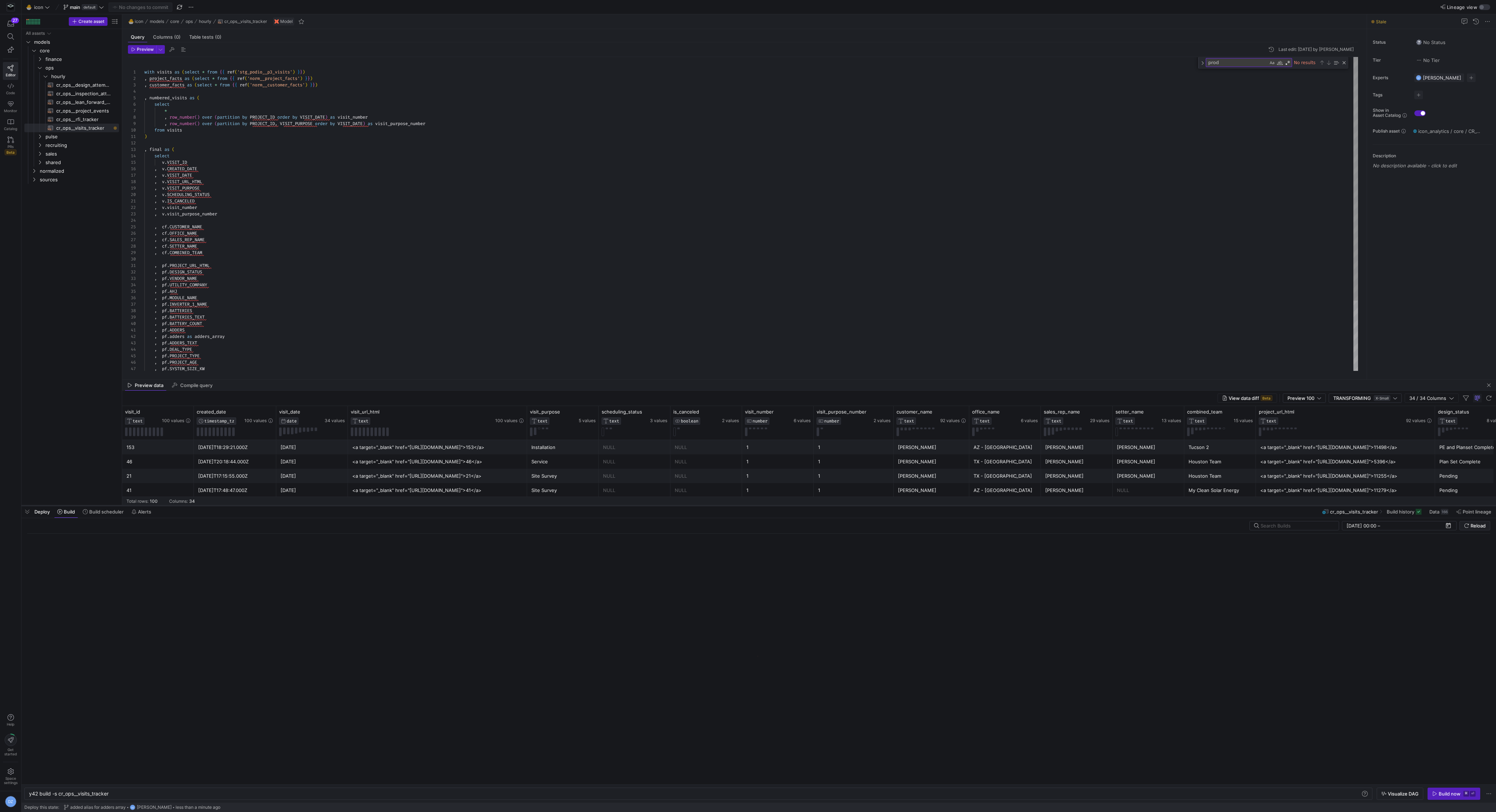
drag, startPoint x: 831, startPoint y: 681, endPoint x: 833, endPoint y: 505, distance: 176.0
click at [833, 505] on div at bounding box center [759, 505] width 1475 height 3
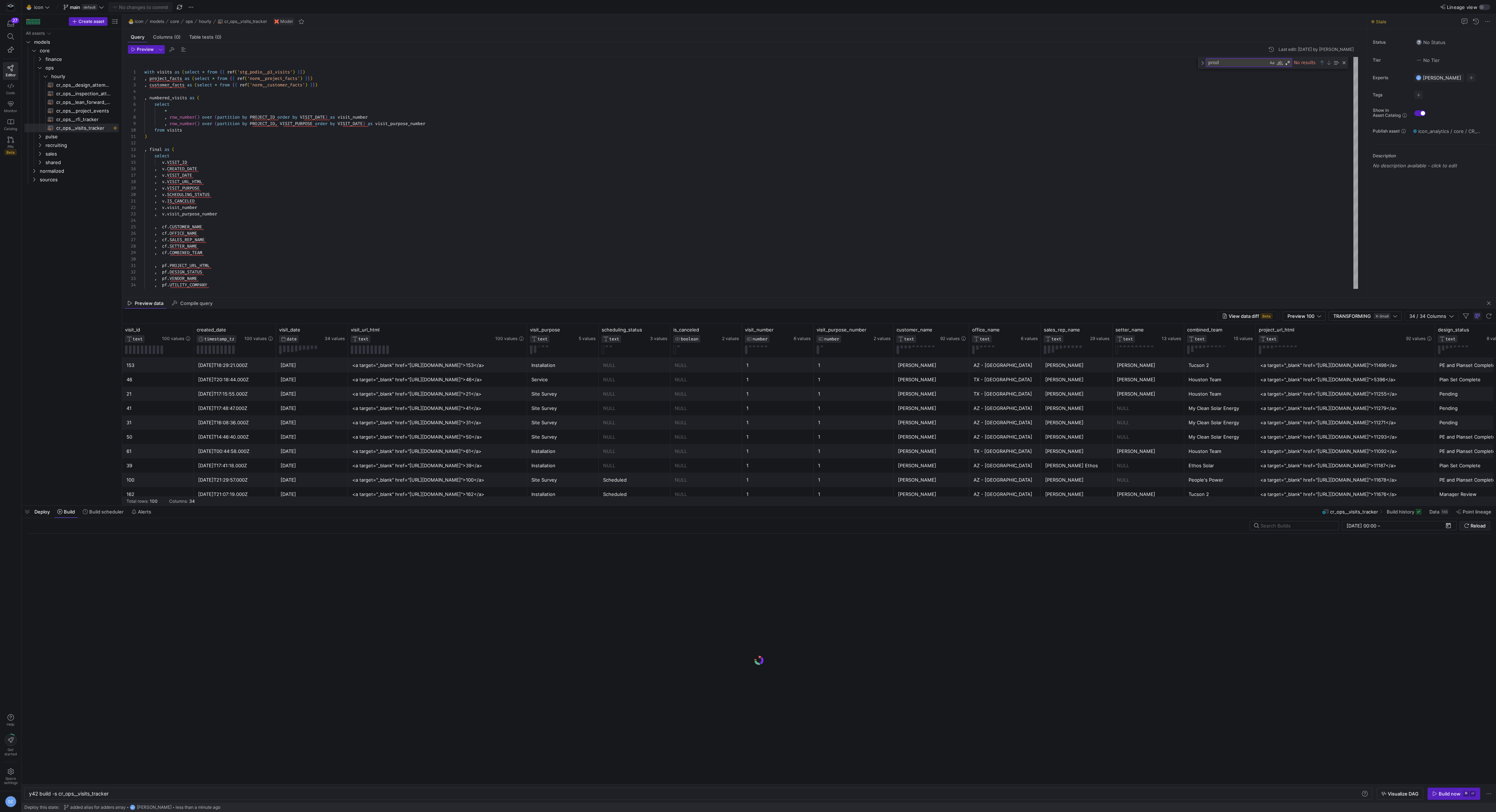
drag, startPoint x: 792, startPoint y: 379, endPoint x: 793, endPoint y: 297, distance: 82.0
click at [793, 297] on div at bounding box center [809, 297] width 1374 height 1
click at [771, 269] on div "with visits as ( select * from { { ref ( 'stg_podio__p3_visits' ) } } ) , proje…" at bounding box center [751, 260] width 1214 height 405
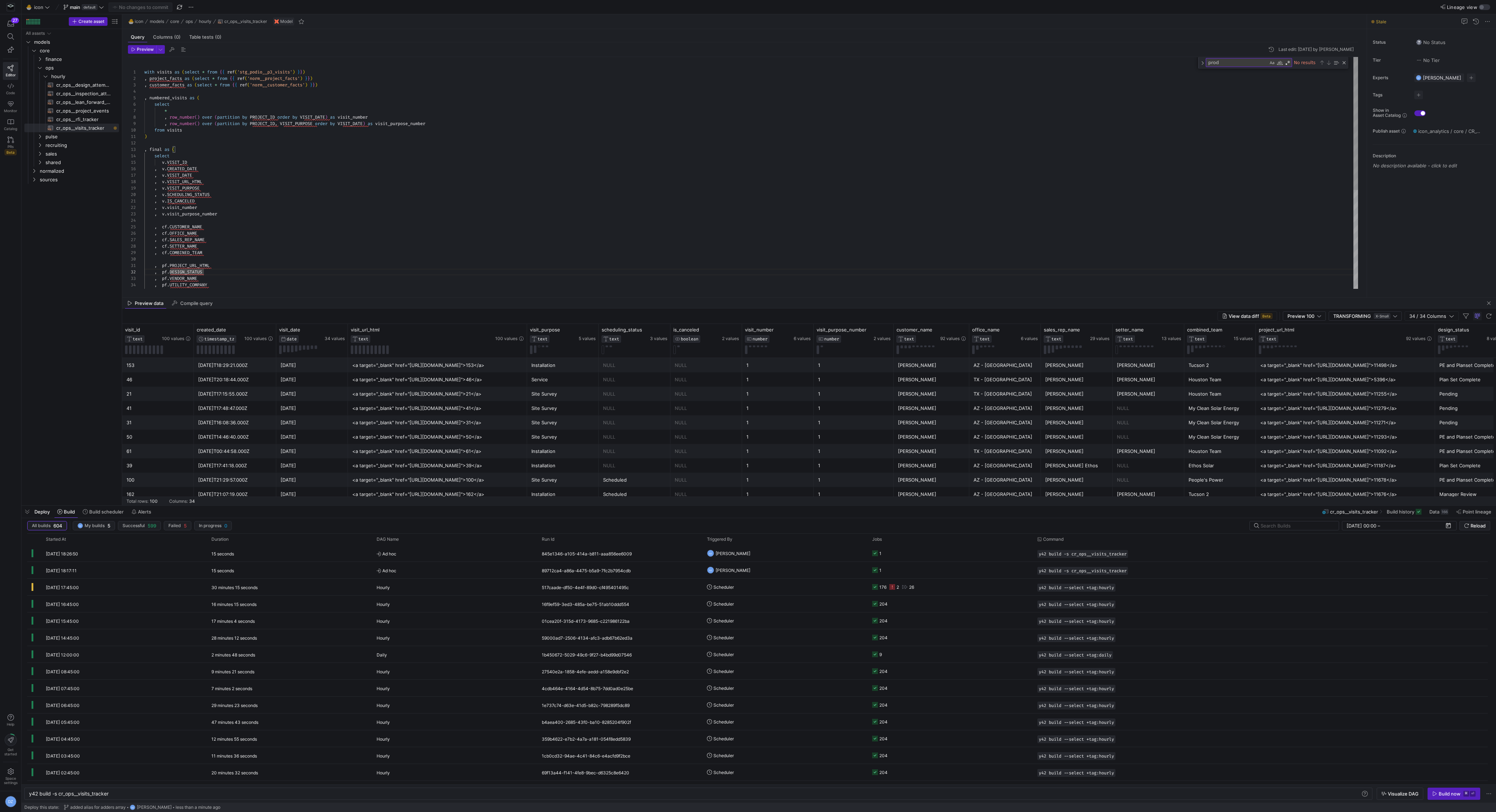
type textarea ") , final as ( select v.VISIT_ID , v.CREATED_DATE , v.VISIT_DATE , v.VISIT_URL_…"
click at [745, 187] on div "with visits as ( select * from { { ref ( 'stg_podio__p3_visits' ) } } ) , proje…" at bounding box center [751, 260] width 1214 height 405
click at [348, 169] on div "with visits as ( select * from { { ref ( 'stg_podio__p3_visits' ) } } ) , proje…" at bounding box center [751, 260] width 1214 height 405
